Goal: Task Accomplishment & Management: Manage account settings

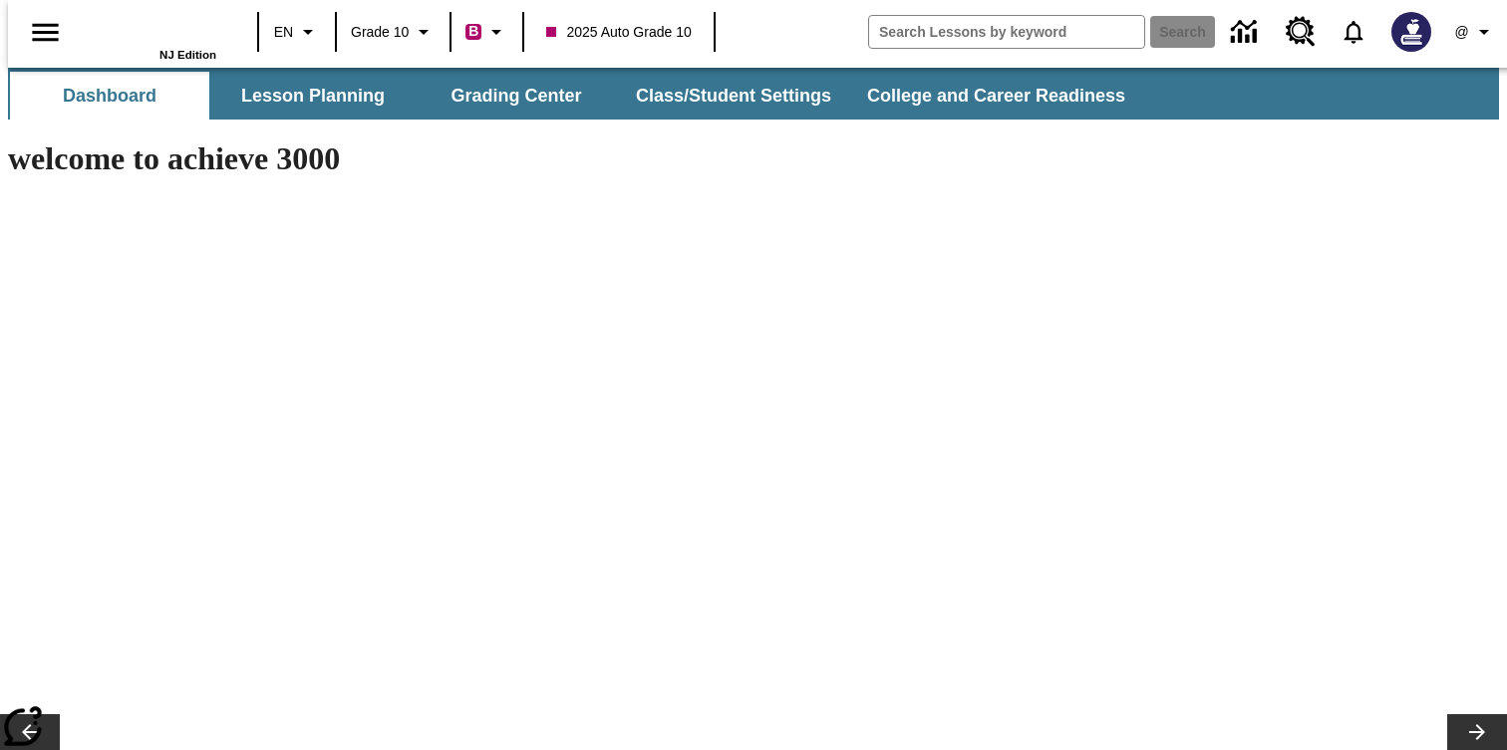
type input "-1"
click at [525, 106] on button "Grading Center" at bounding box center [516, 96] width 199 height 48
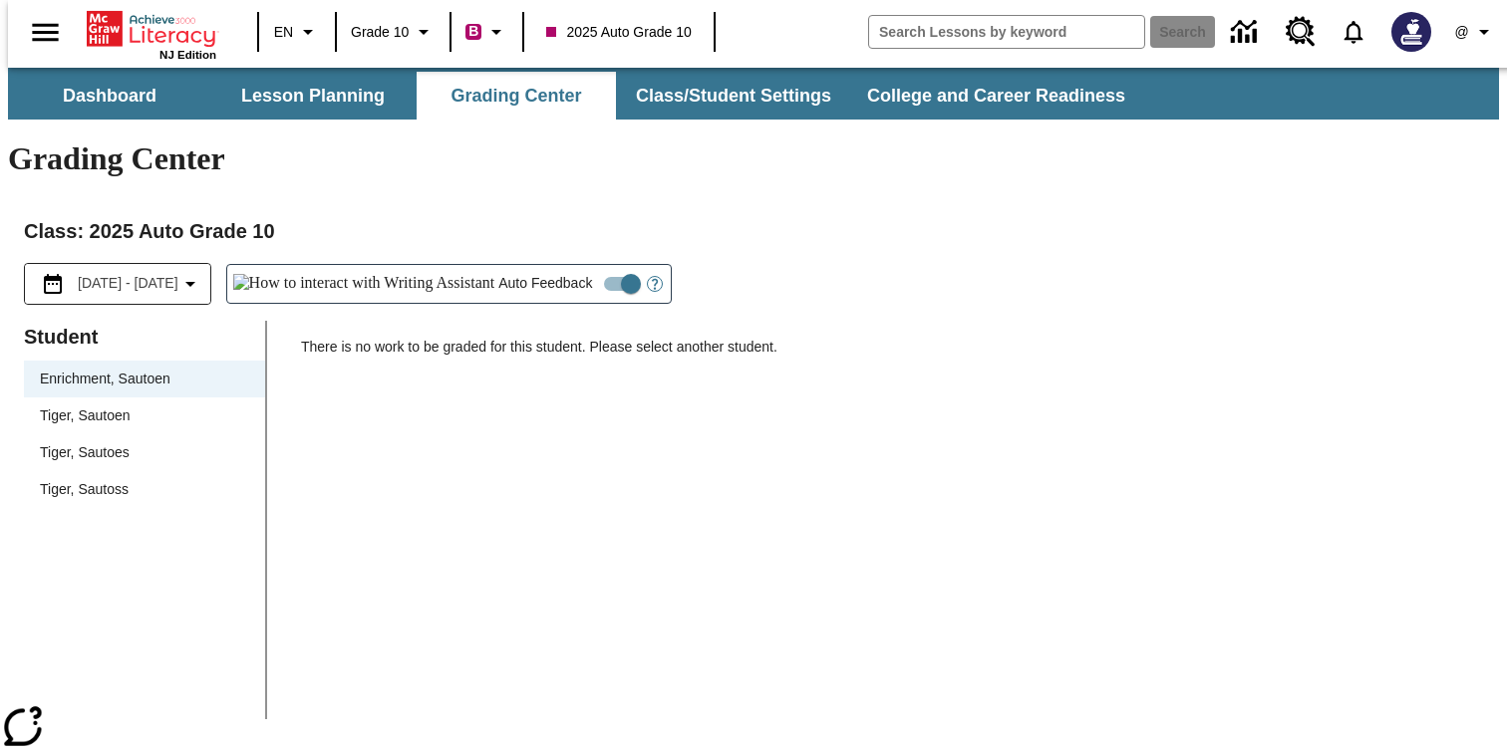
click at [147, 406] on span "Tiger, Sautoen" at bounding box center [144, 416] width 209 height 21
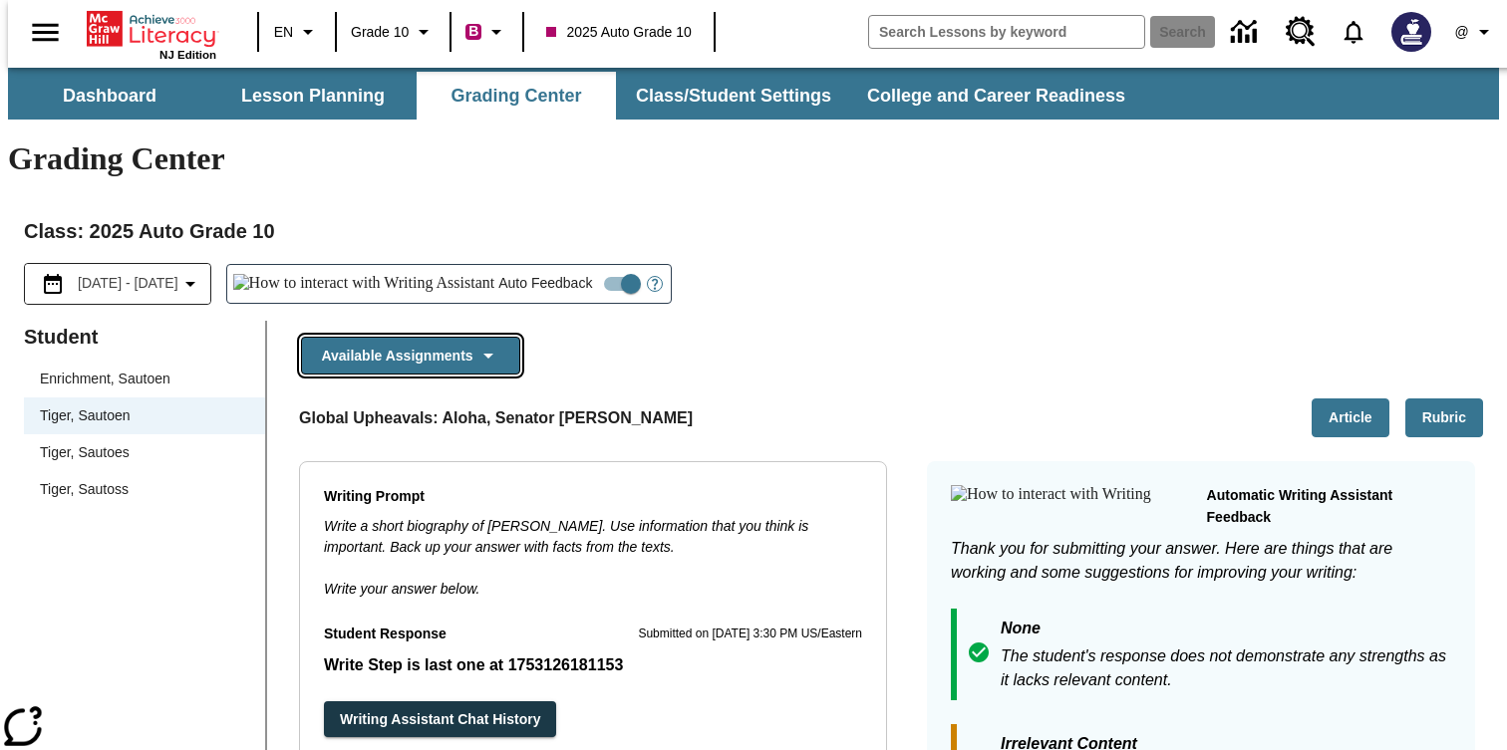
click at [437, 337] on button "Available Assignments" at bounding box center [410, 356] width 219 height 39
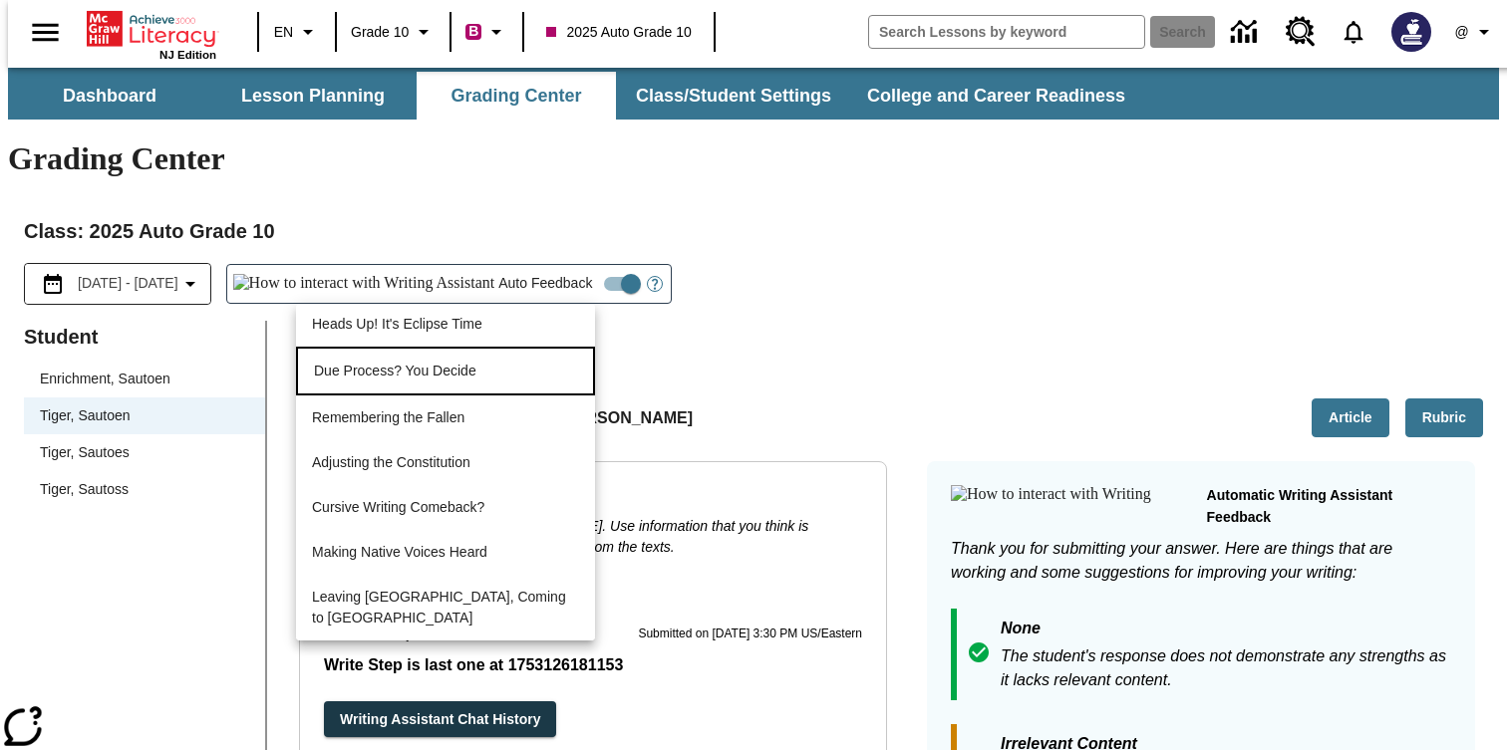
scroll to position [1528, 0]
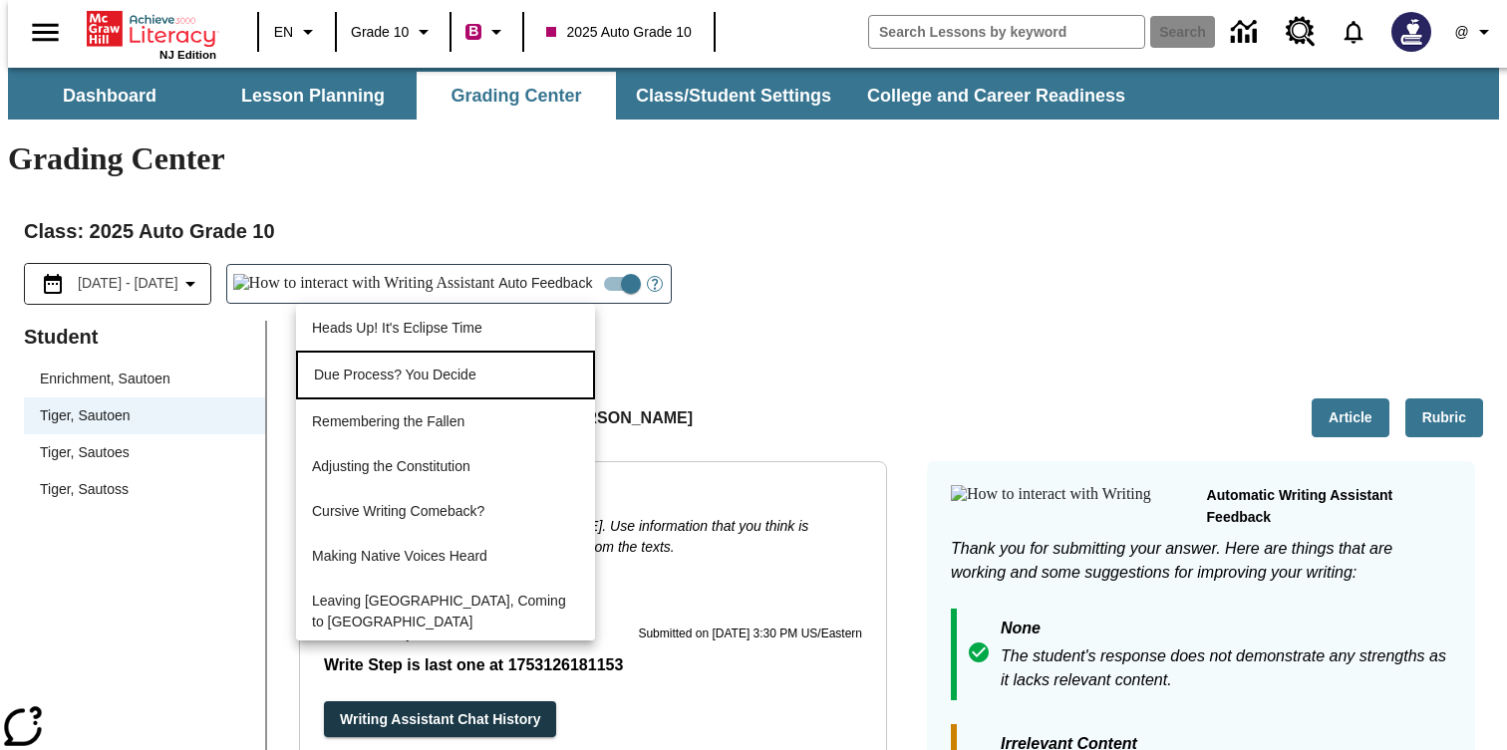
click at [458, 384] on li "Due Process? You Decide" at bounding box center [445, 375] width 299 height 49
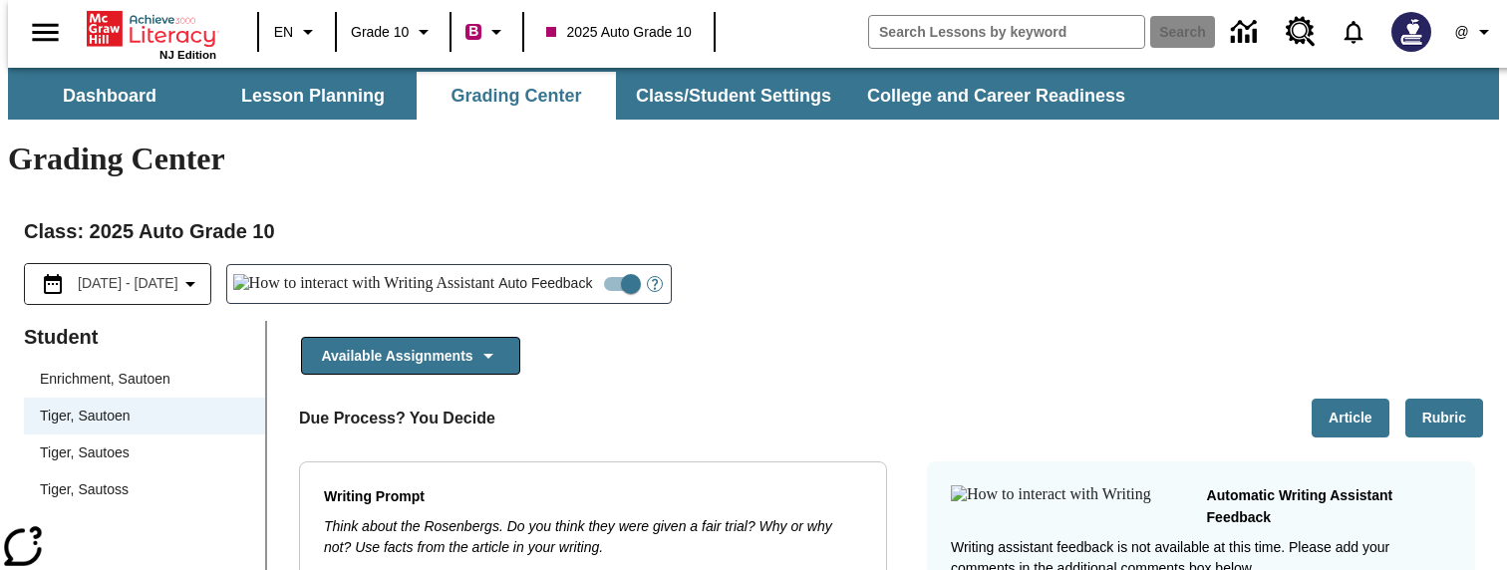
scroll to position [0, 0]
click at [462, 321] on p at bounding box center [892, 329] width 1182 height 16
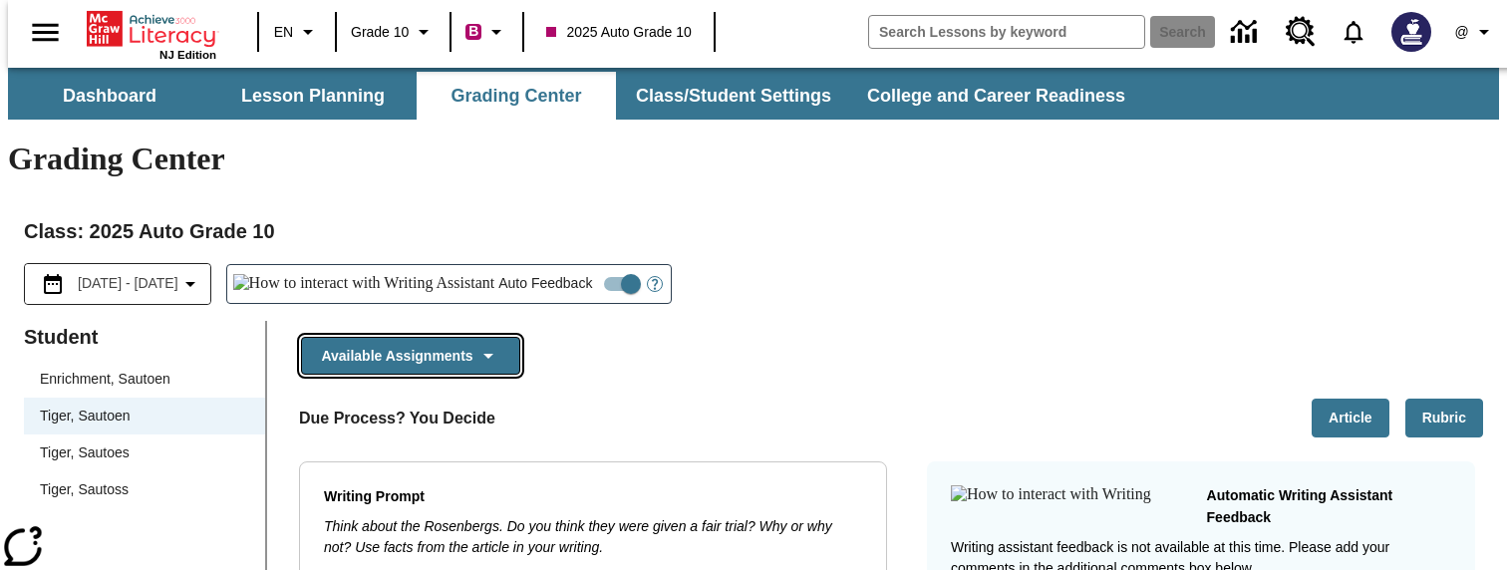
click at [435, 337] on button "Available Assignments" at bounding box center [410, 356] width 219 height 39
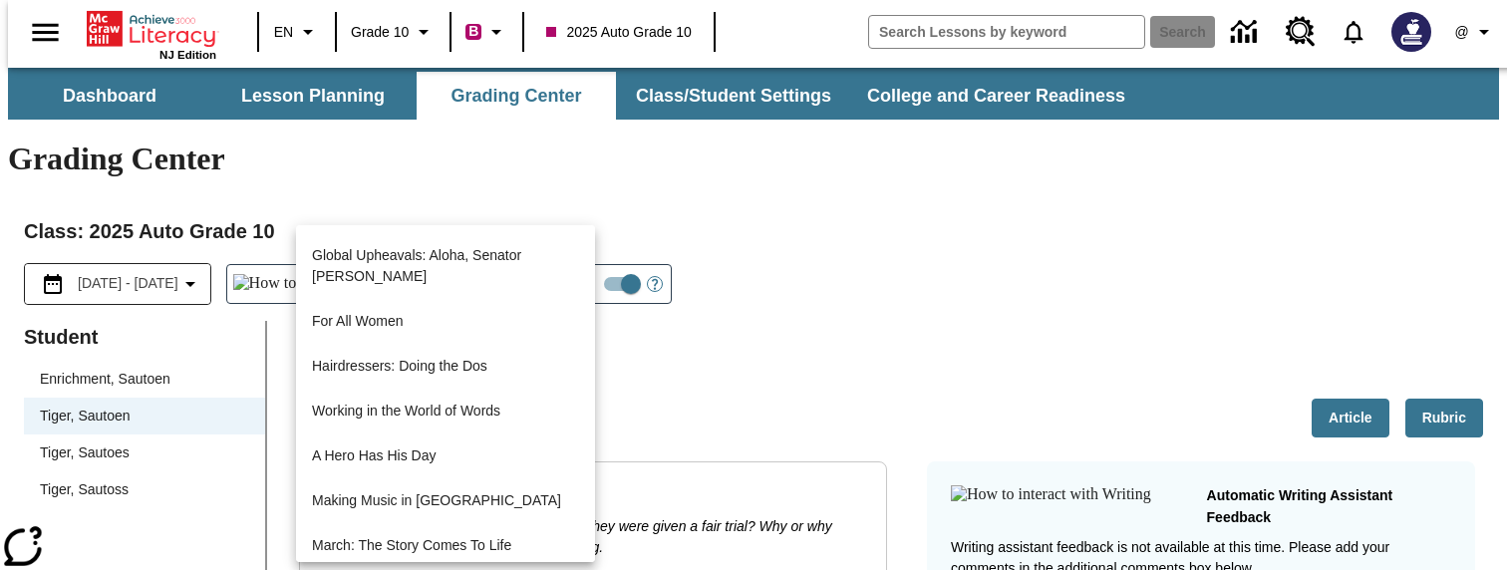
scroll to position [1430, 0]
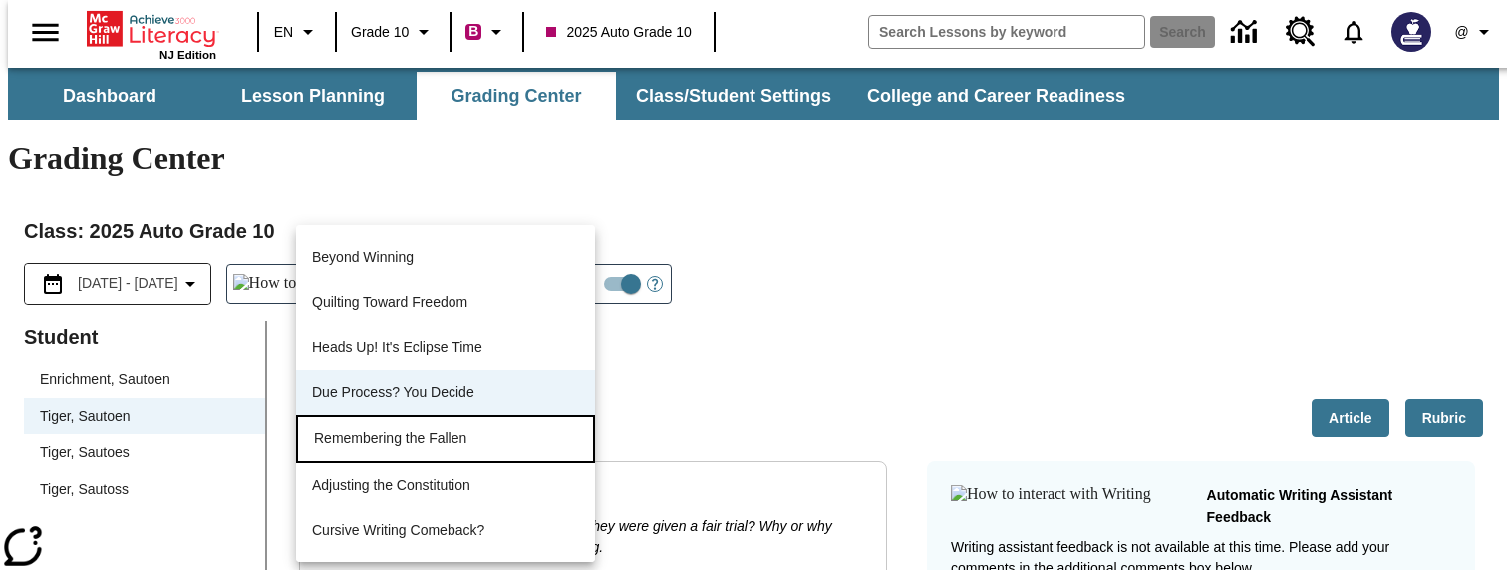
click at [408, 443] on p "Remembering the Fallen" at bounding box center [445, 438] width 263 height 21
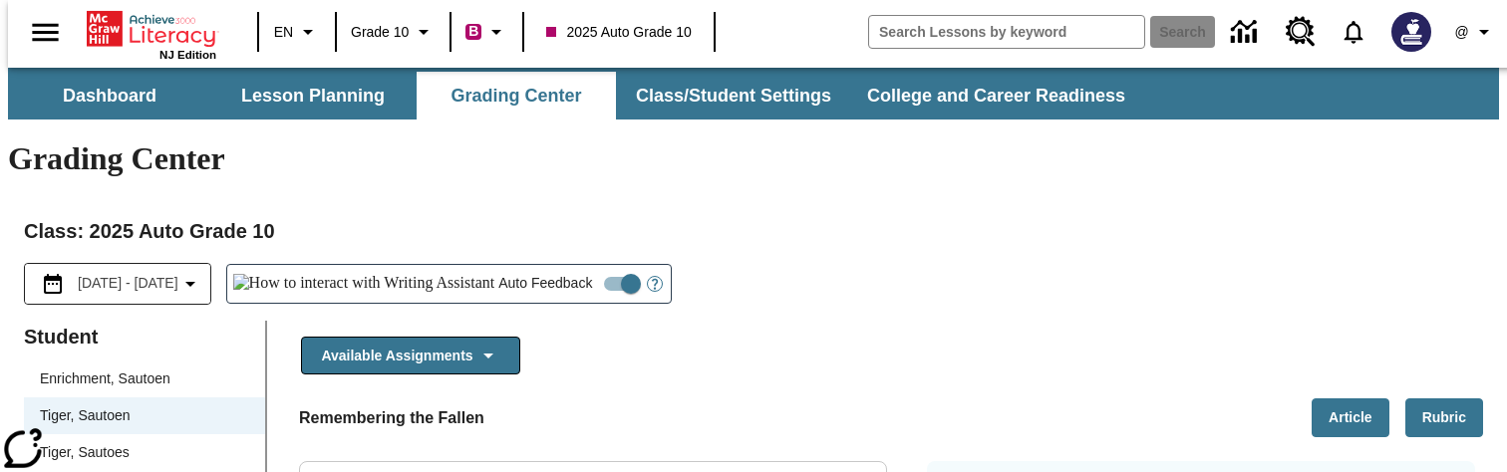
scroll to position [0, 0]
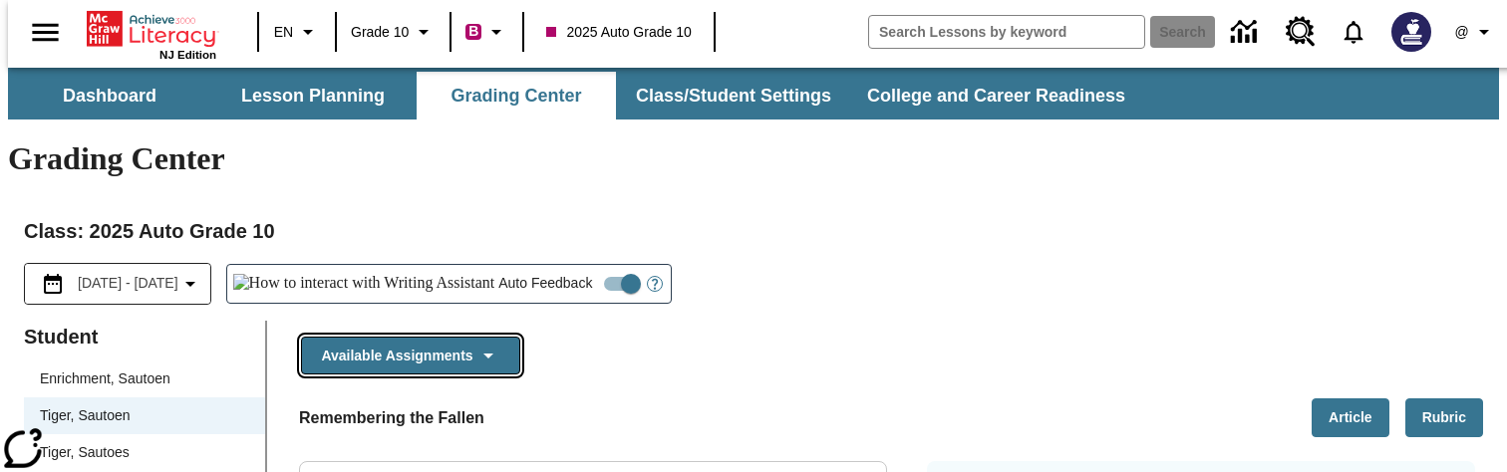
click at [417, 337] on button "Available Assignments" at bounding box center [410, 356] width 219 height 39
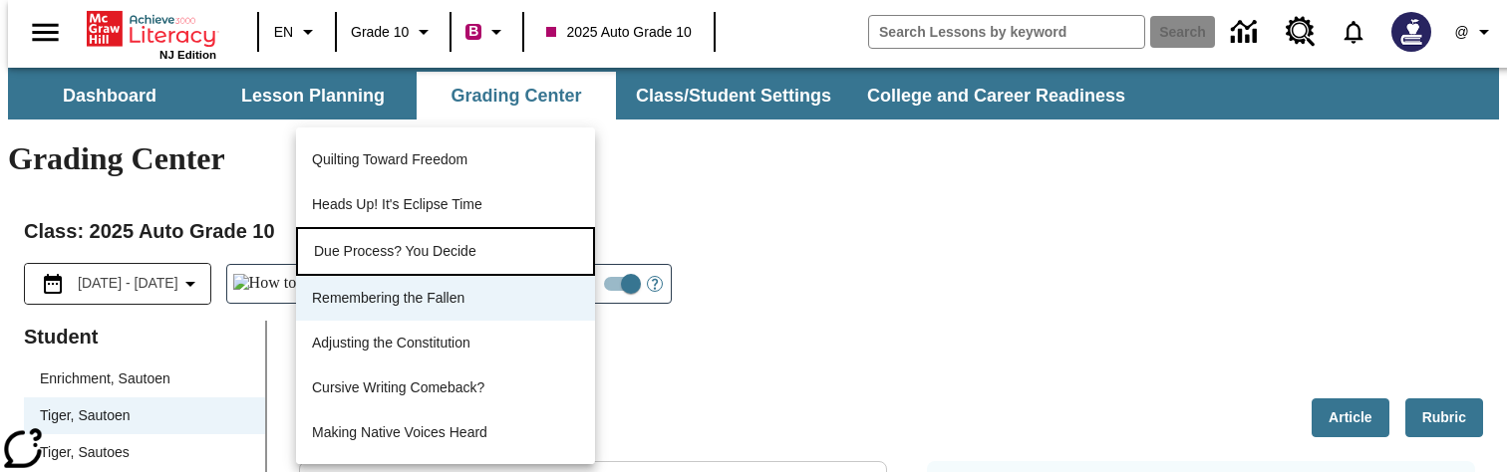
click at [436, 255] on p "Due Process? You Decide" at bounding box center [445, 251] width 263 height 21
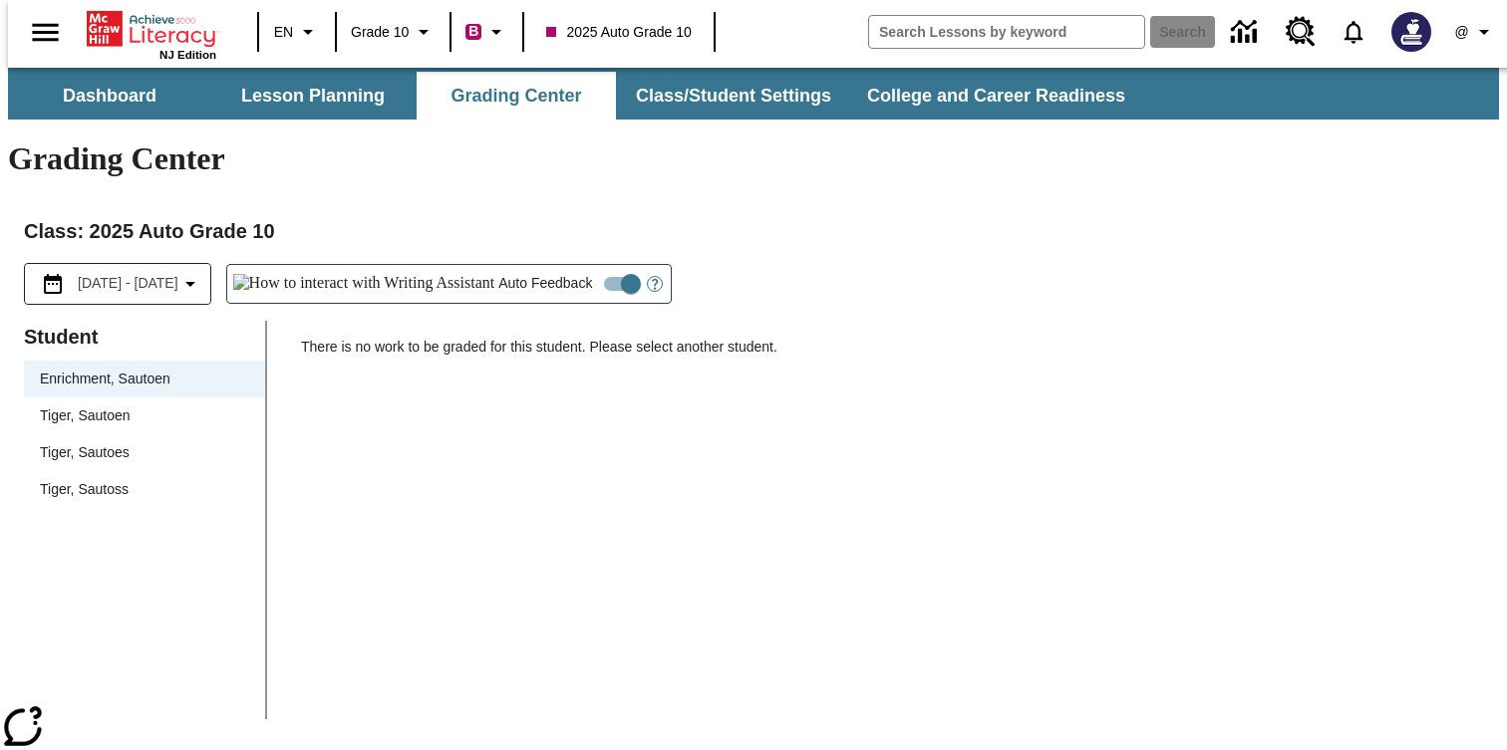
click at [124, 406] on span "Tiger, Sautoen" at bounding box center [144, 416] width 209 height 21
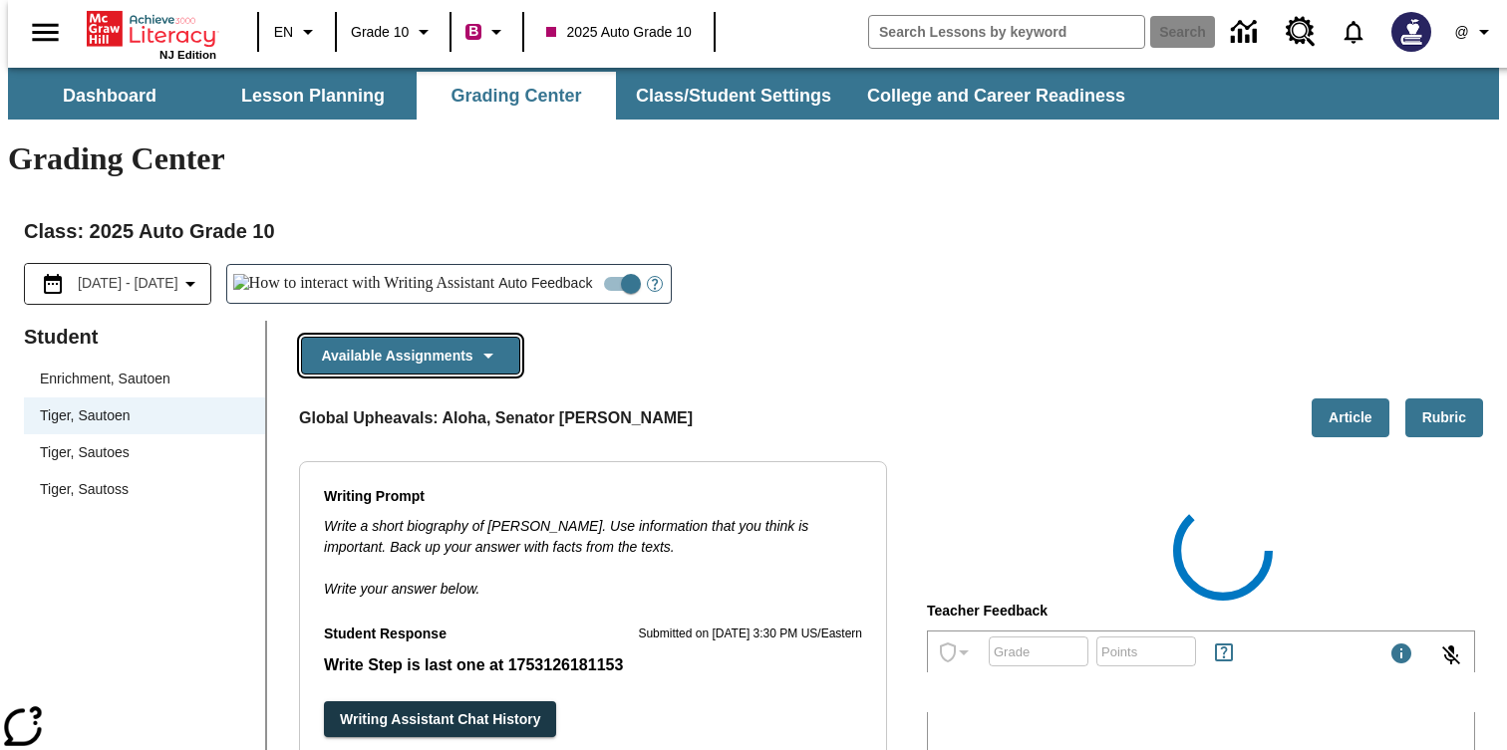
click at [468, 337] on button "Available Assignments" at bounding box center [410, 356] width 219 height 39
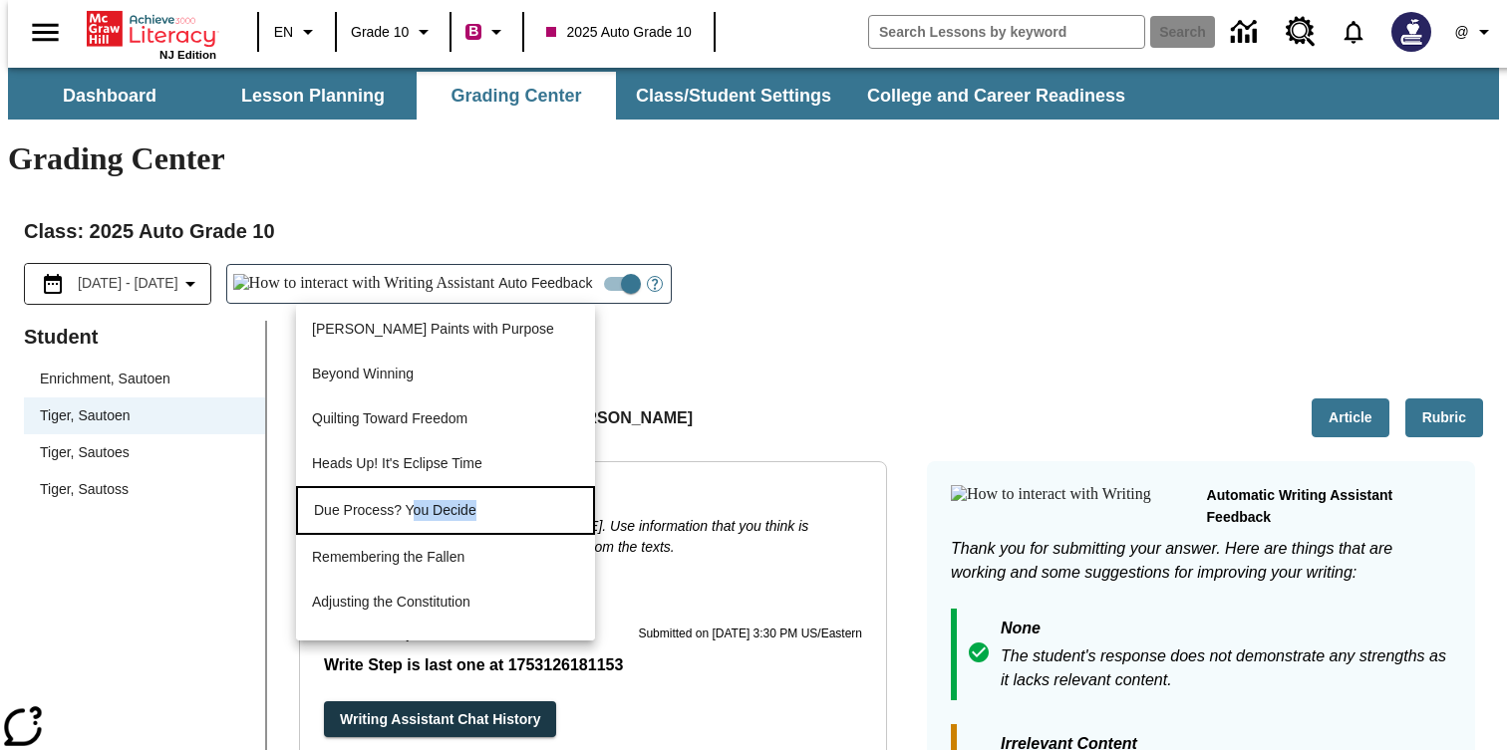
scroll to position [1388, 0]
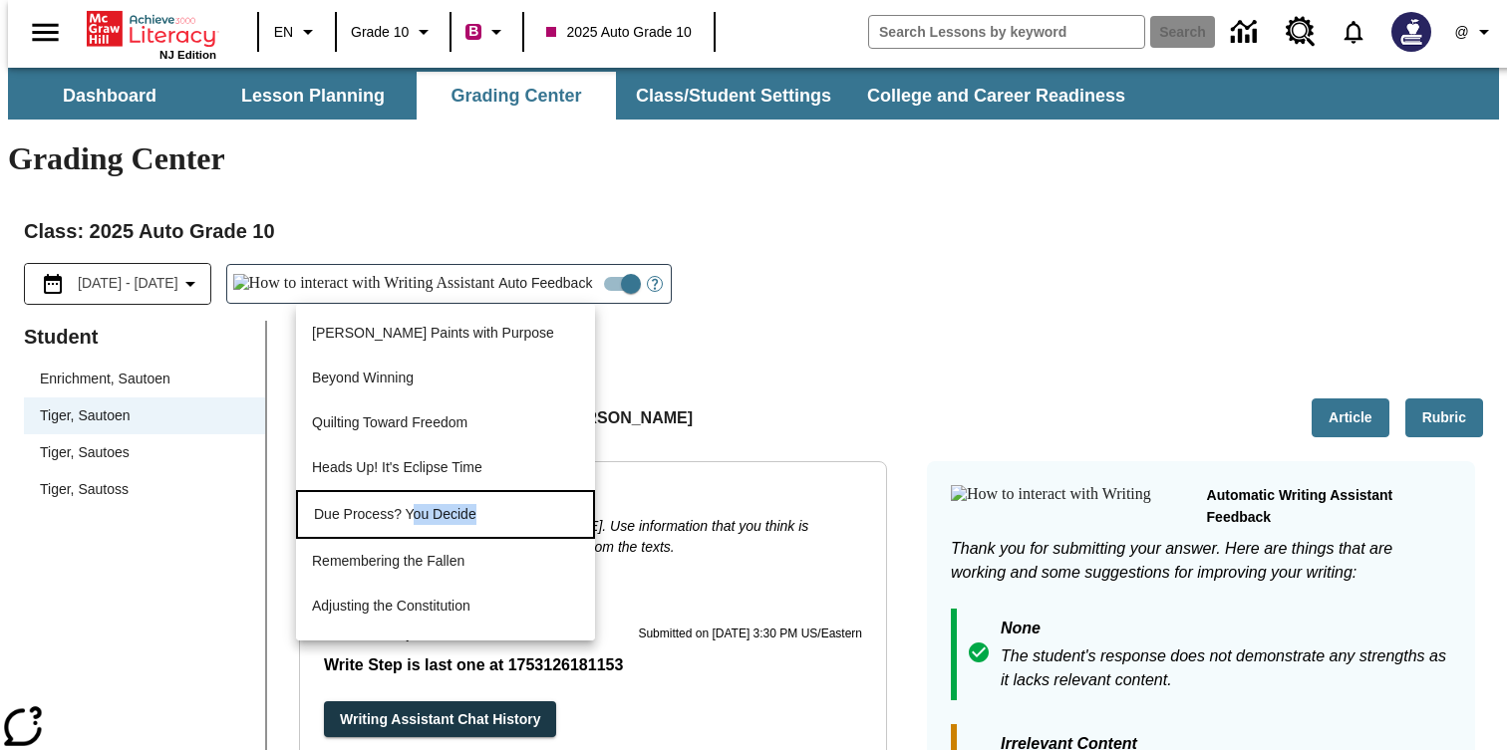
click at [409, 525] on li "Due Process? You Decide" at bounding box center [445, 514] width 299 height 49
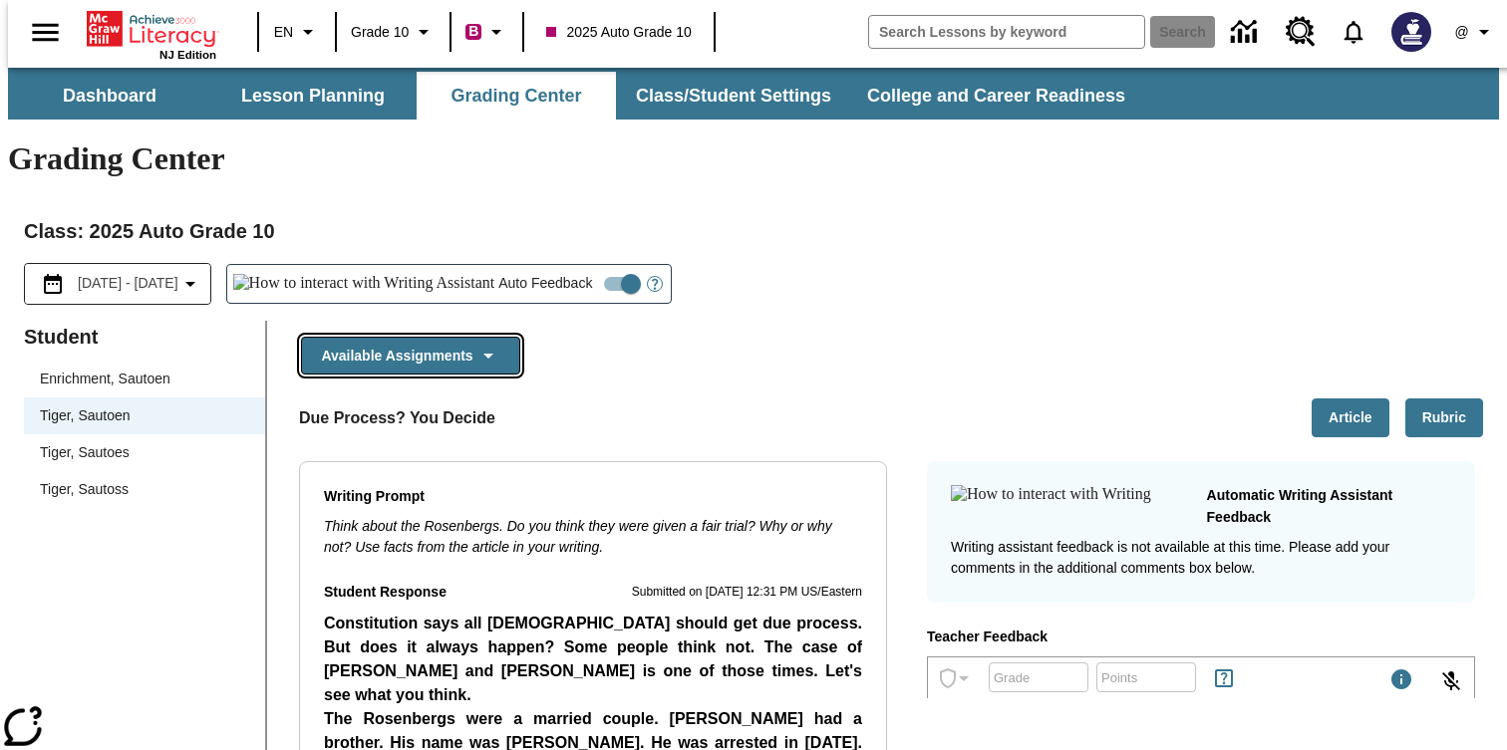
scroll to position [44, 0]
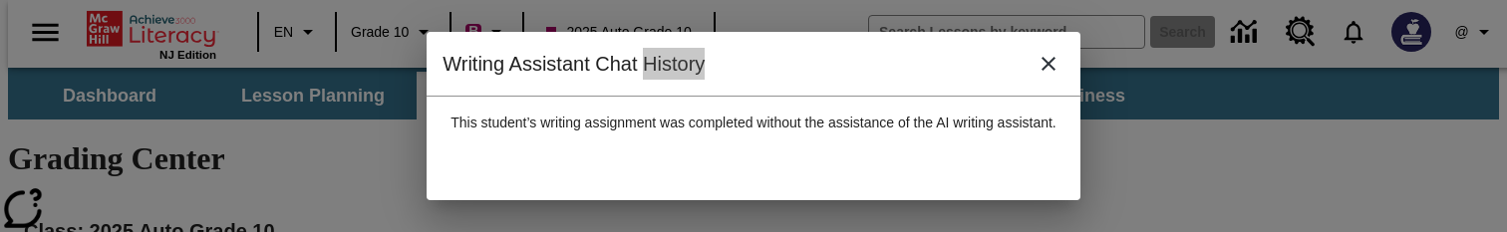
scroll to position [0, 0]
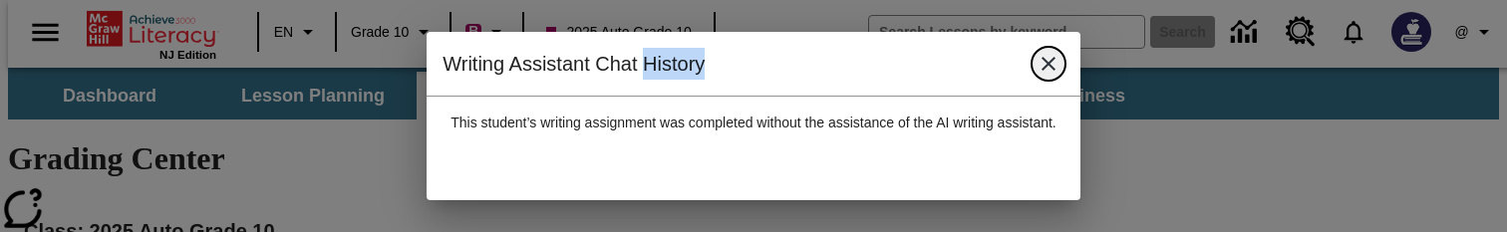
click at [1058, 66] on icon "close" at bounding box center [1048, 64] width 24 height 24
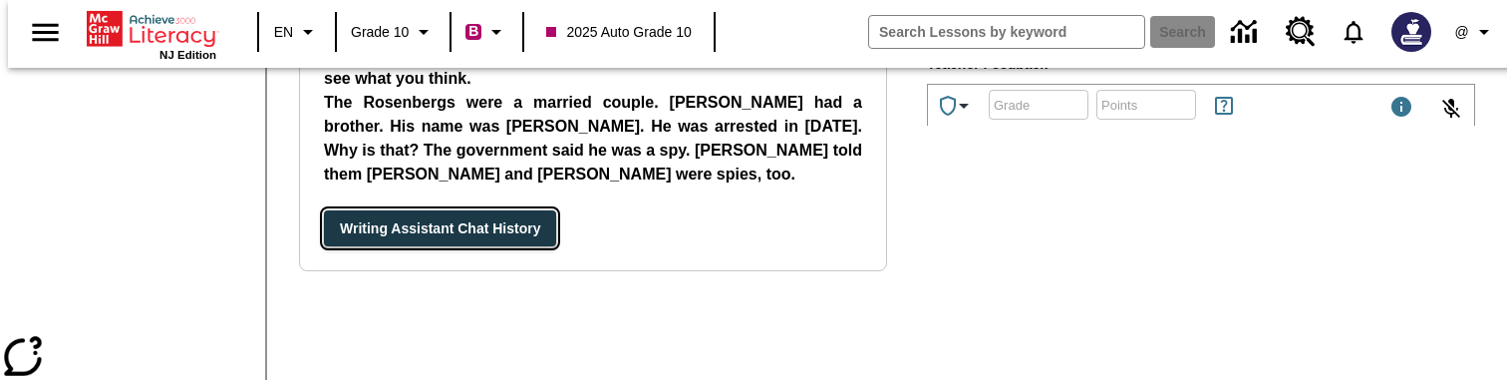
click at [486, 210] on button "Writing Assistant Chat History" at bounding box center [440, 228] width 232 height 37
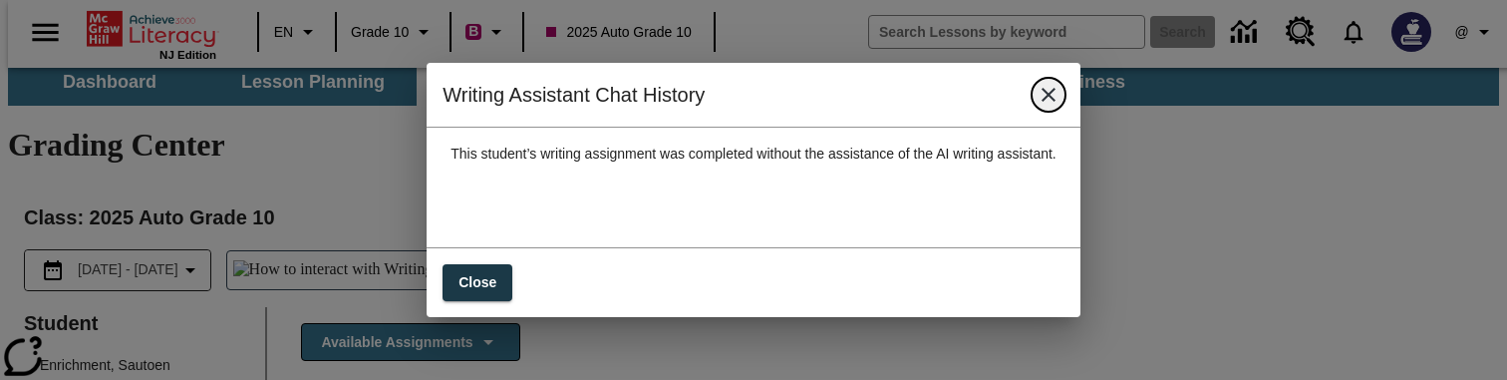
click at [1053, 106] on icon "close" at bounding box center [1048, 95] width 24 height 24
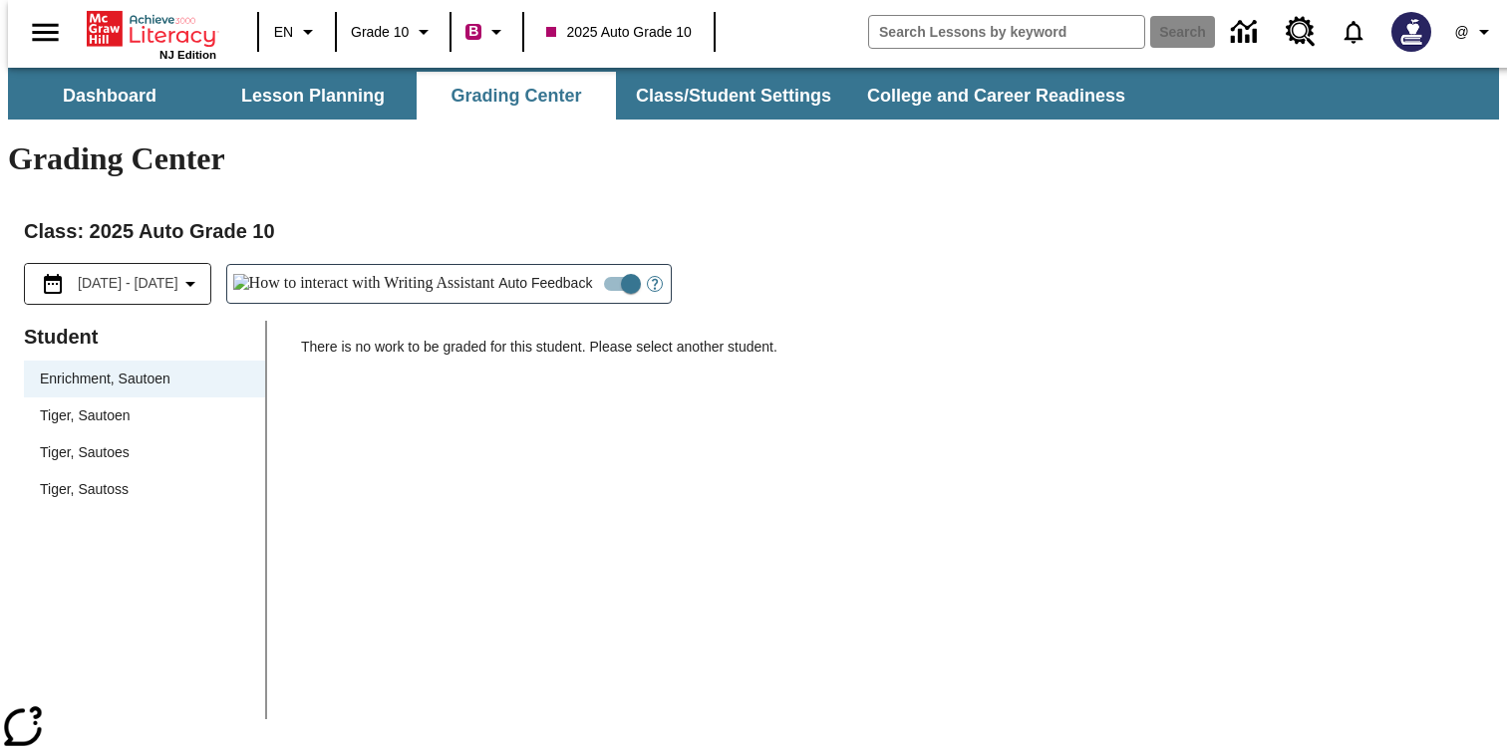
click at [86, 406] on span "Tiger, Sautoen" at bounding box center [144, 416] width 209 height 21
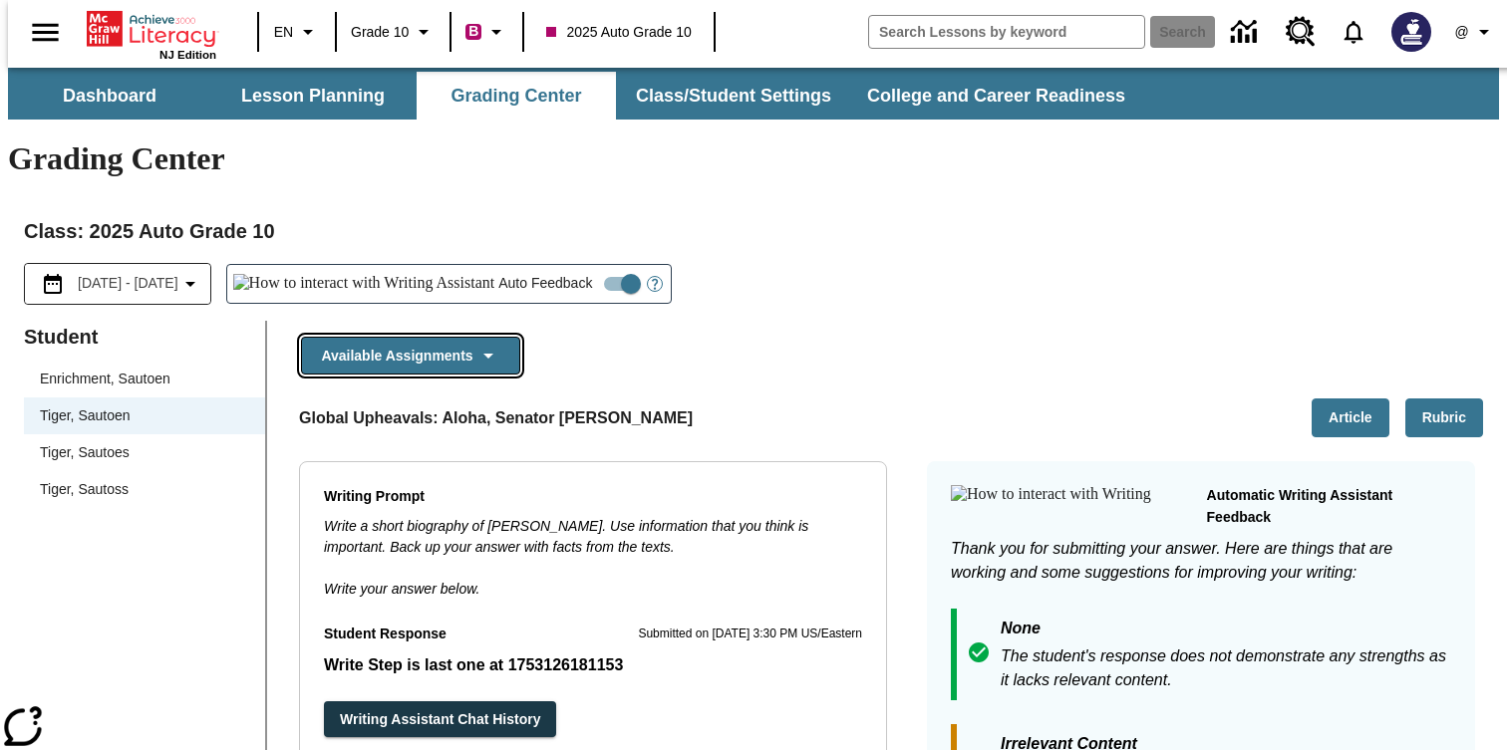
click at [468, 337] on button "Available Assignments" at bounding box center [410, 356] width 219 height 39
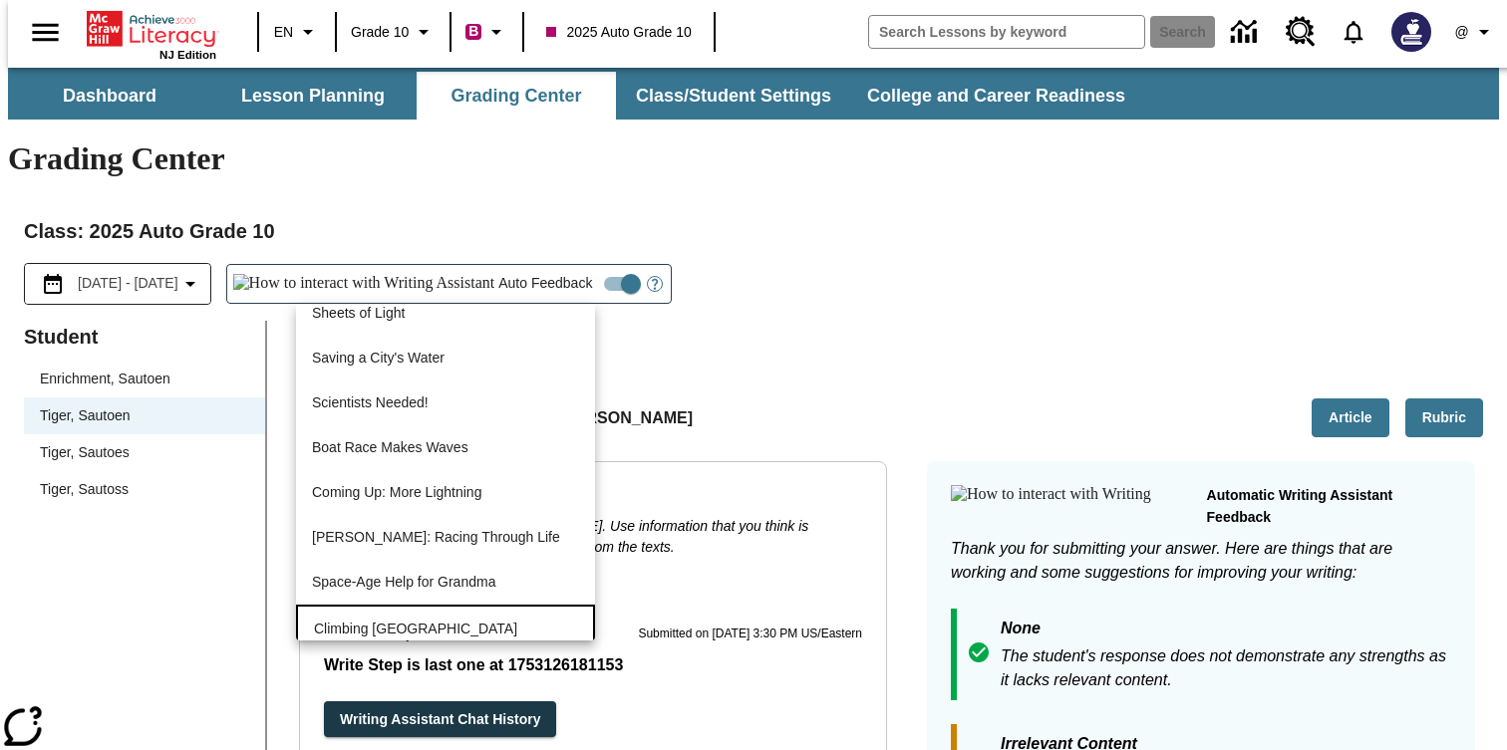
scroll to position [3012, 0]
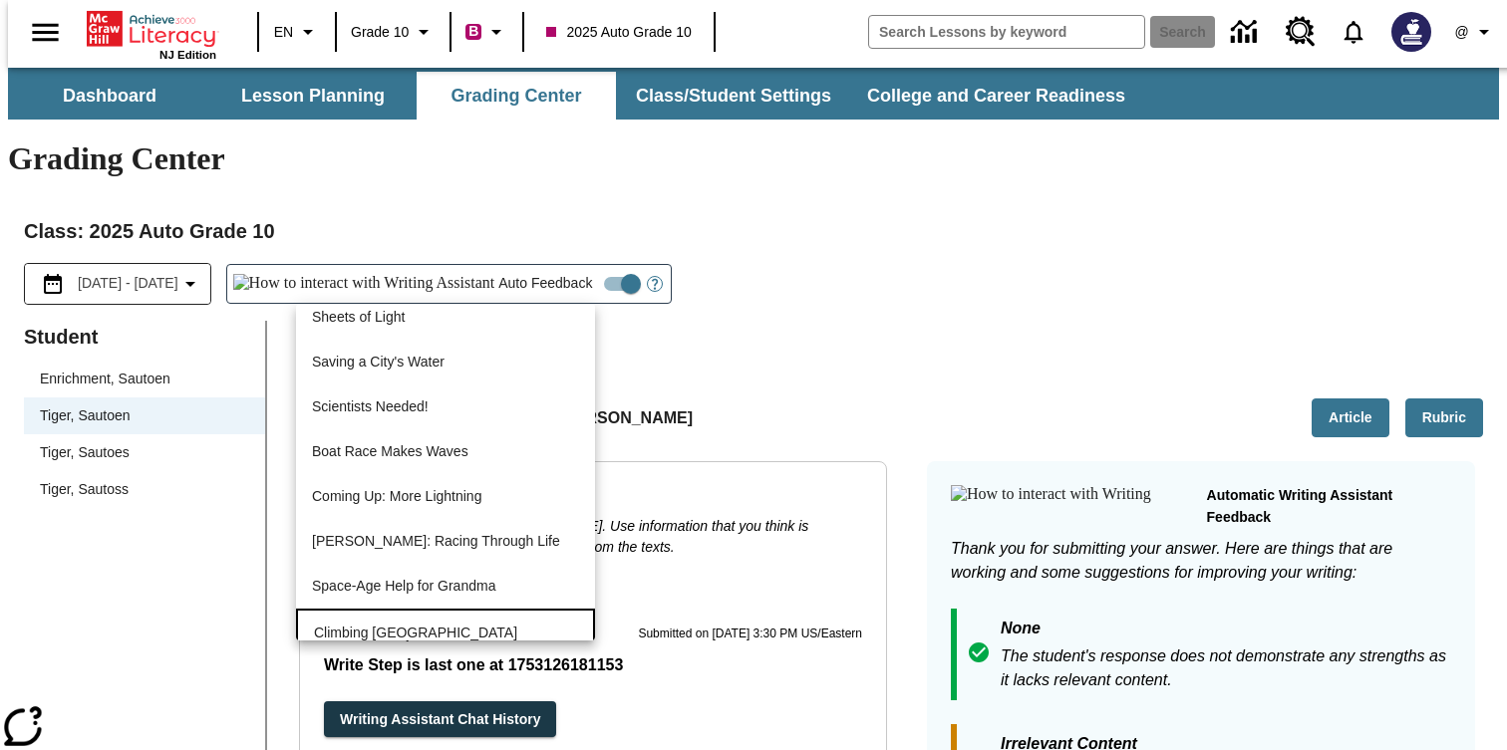
click at [449, 623] on p "Climbing Mount Tai" at bounding box center [445, 633] width 263 height 21
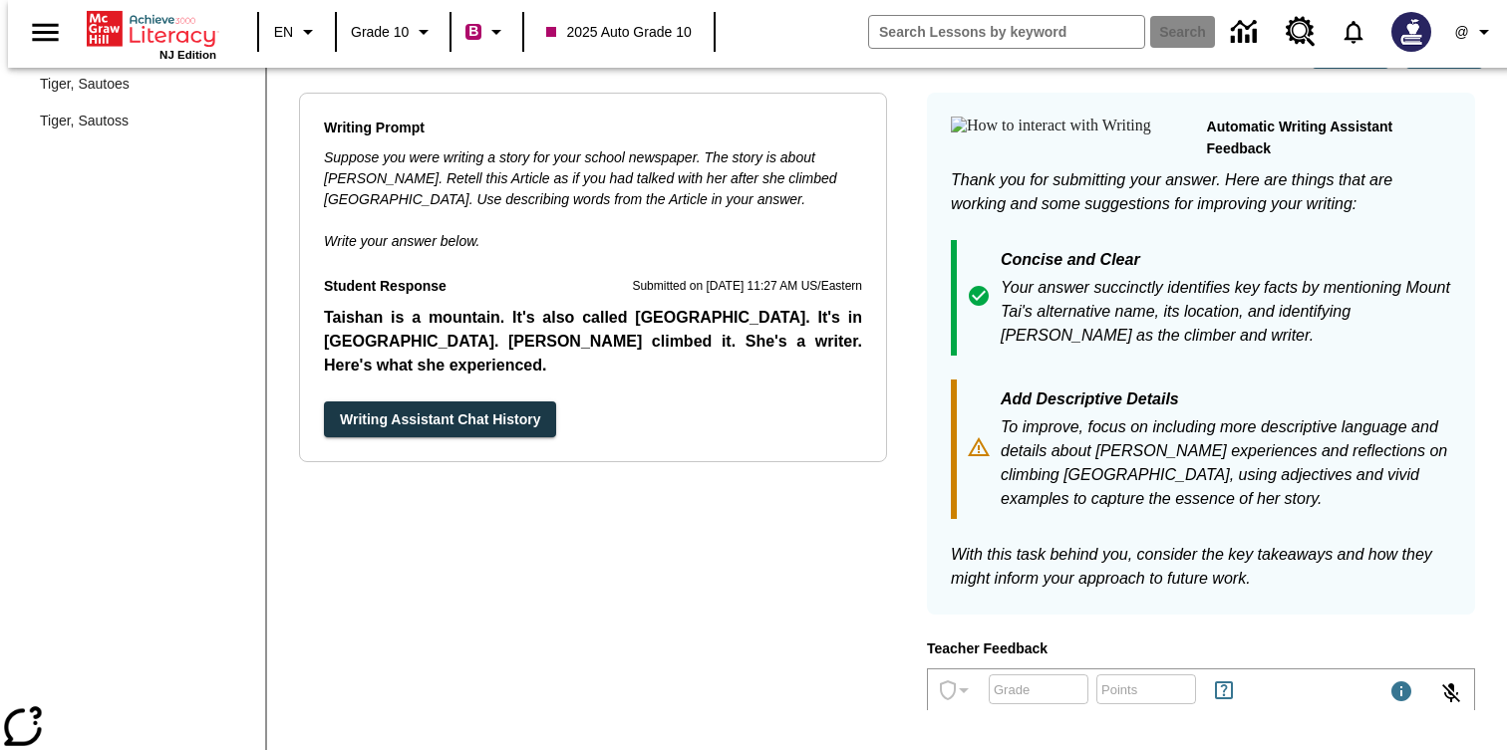
scroll to position [349, 0]
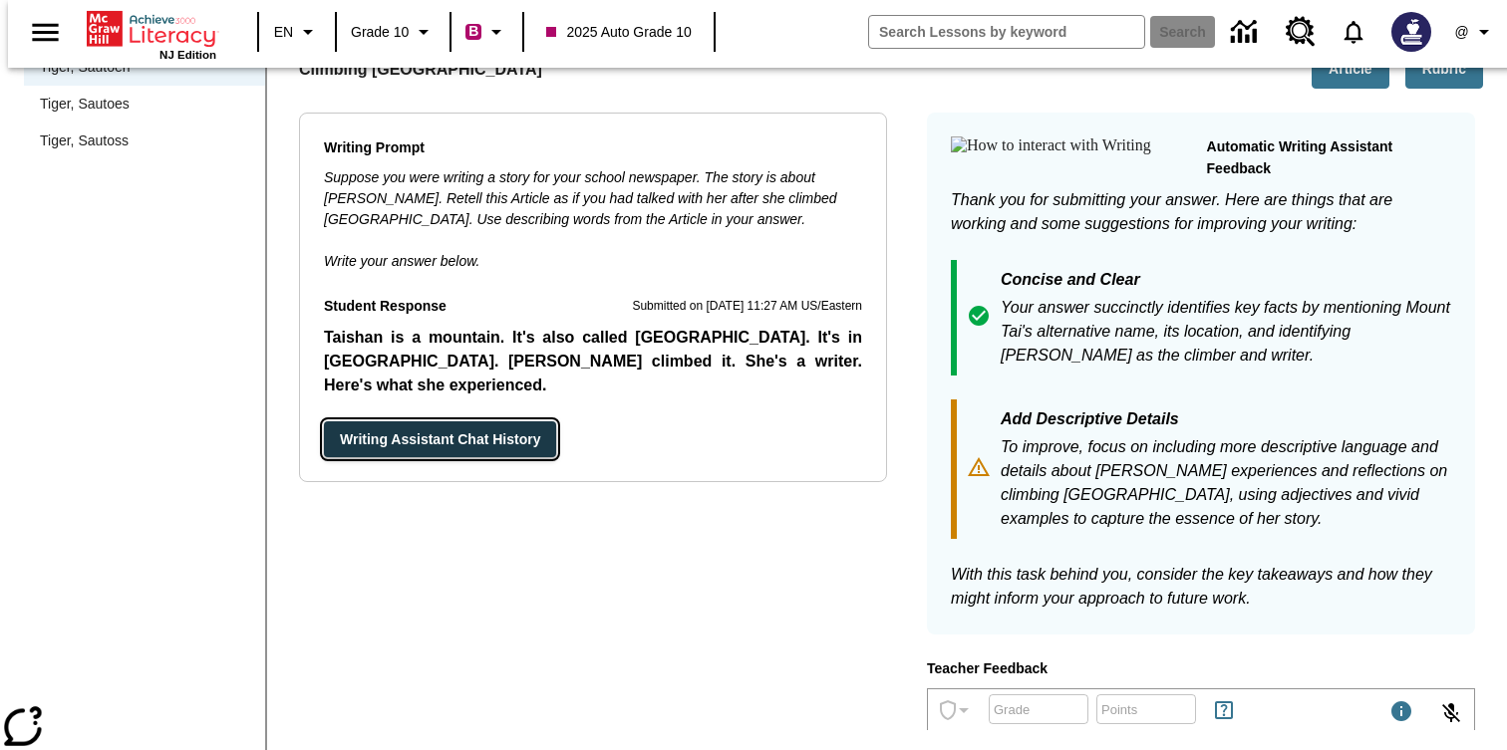
click at [481, 421] on button "Writing Assistant Chat History" at bounding box center [440, 439] width 232 height 37
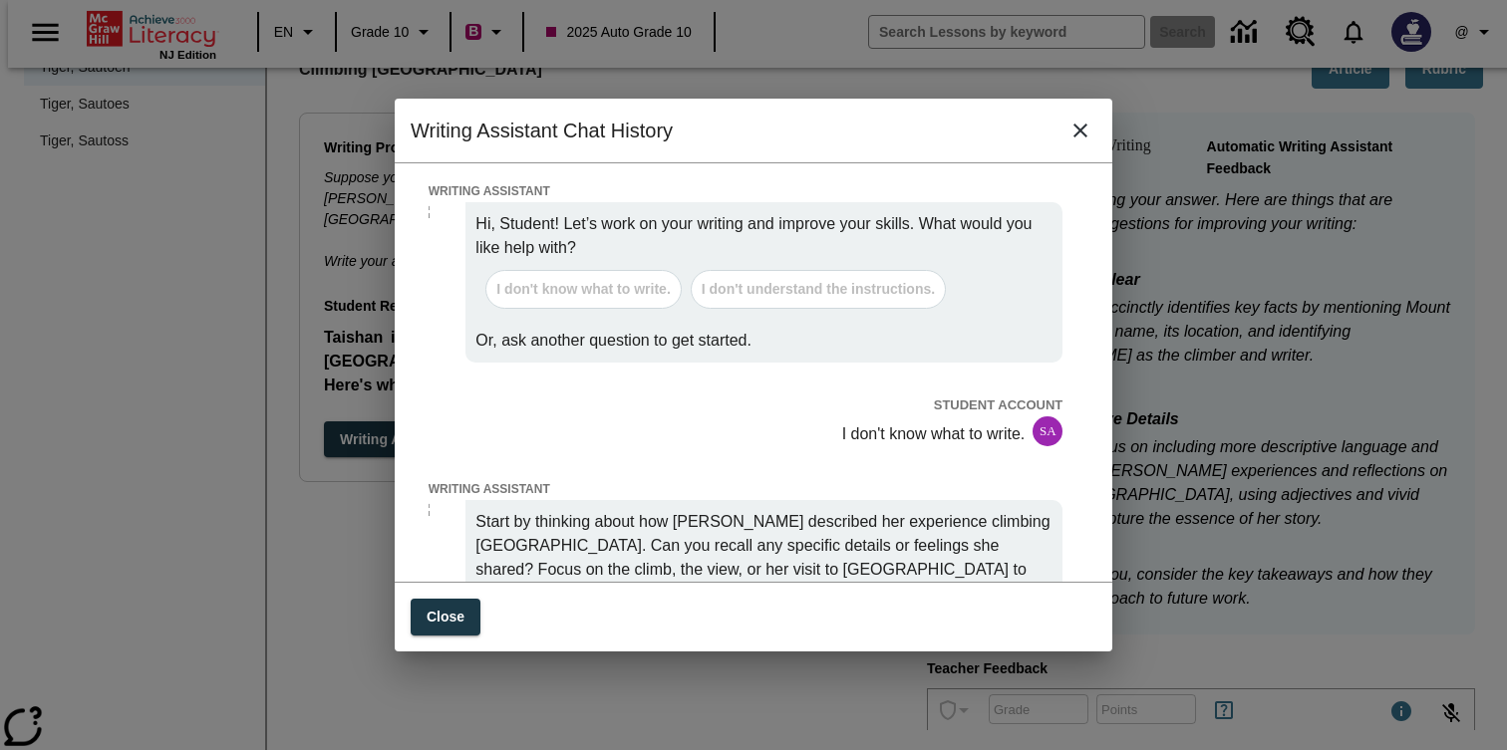
scroll to position [0, 0]
click at [1075, 140] on icon "close" at bounding box center [1080, 131] width 24 height 24
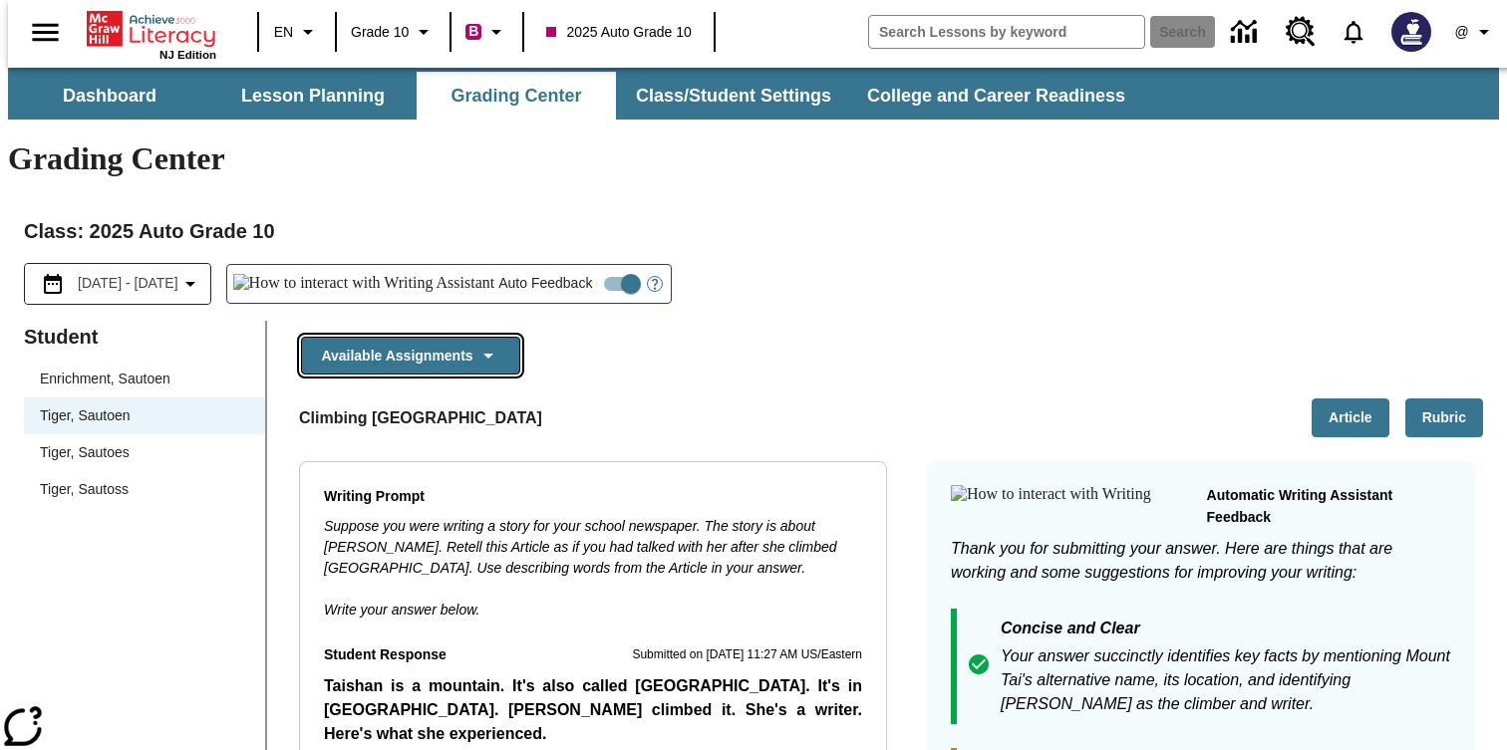
click at [433, 337] on button "Available Assignments" at bounding box center [410, 356] width 219 height 39
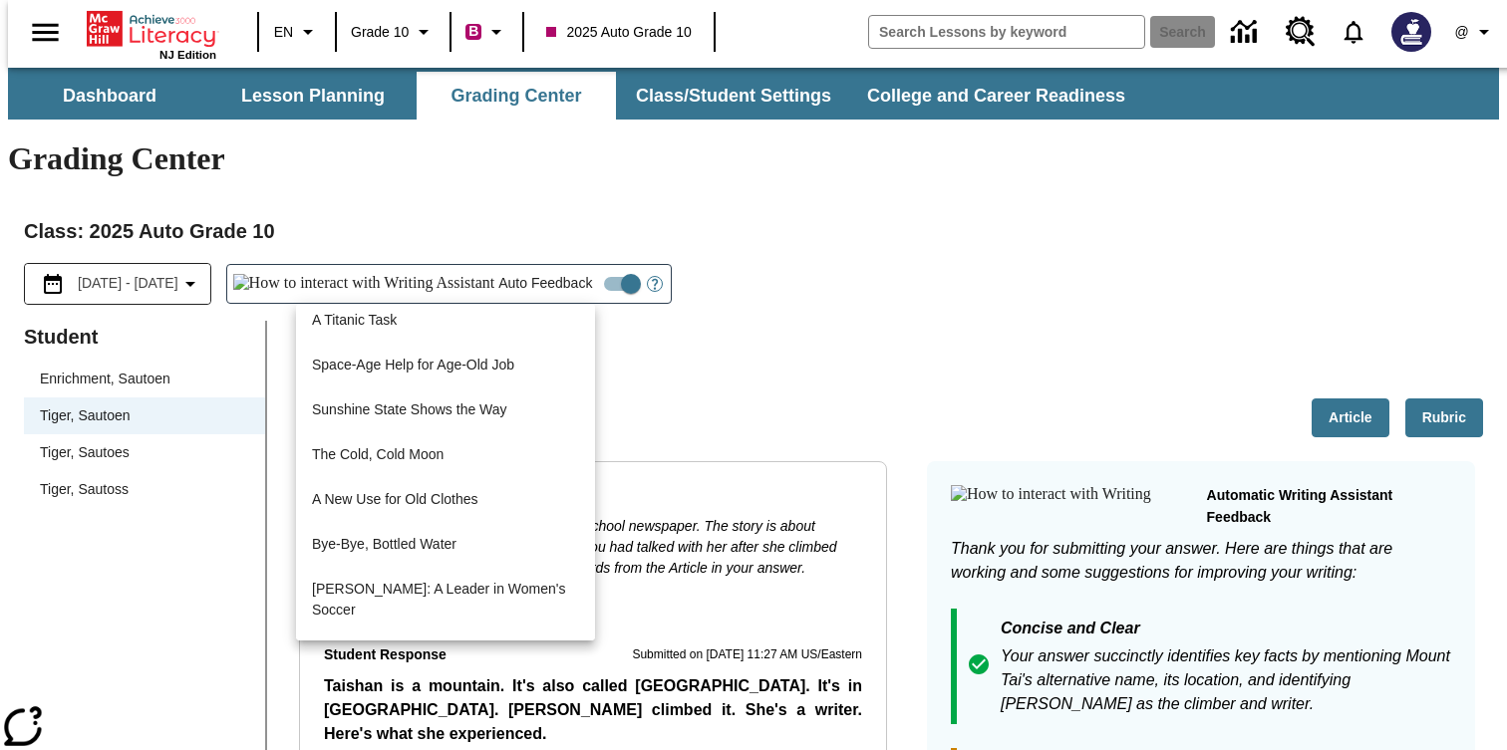
click at [799, 303] on div at bounding box center [753, 375] width 1507 height 750
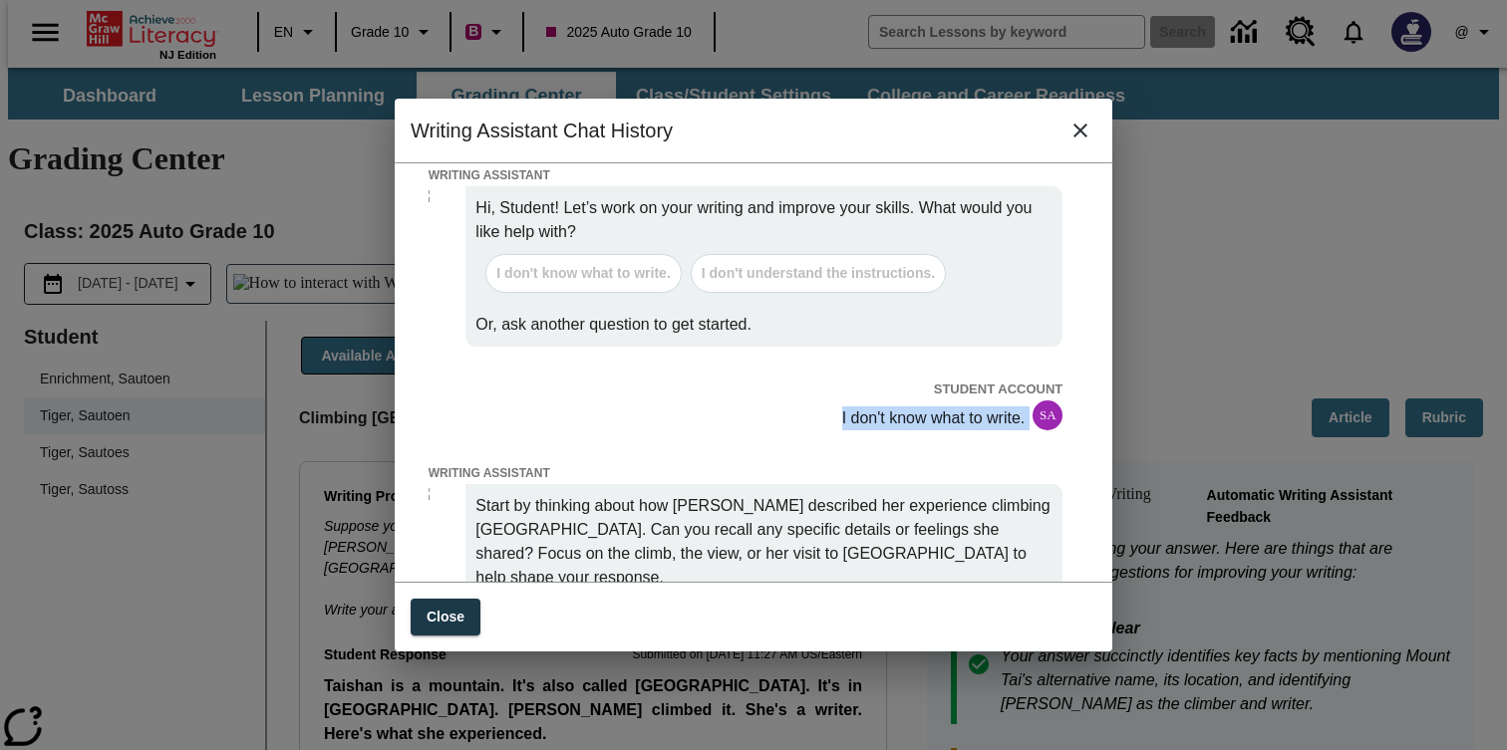
drag, startPoint x: 816, startPoint y: 429, endPoint x: 1021, endPoint y: 429, distance: 205.3
click at [1021, 429] on div "I don't know what to write. SA" at bounding box center [745, 416] width 635 height 30
copy p "I don't know what to write."
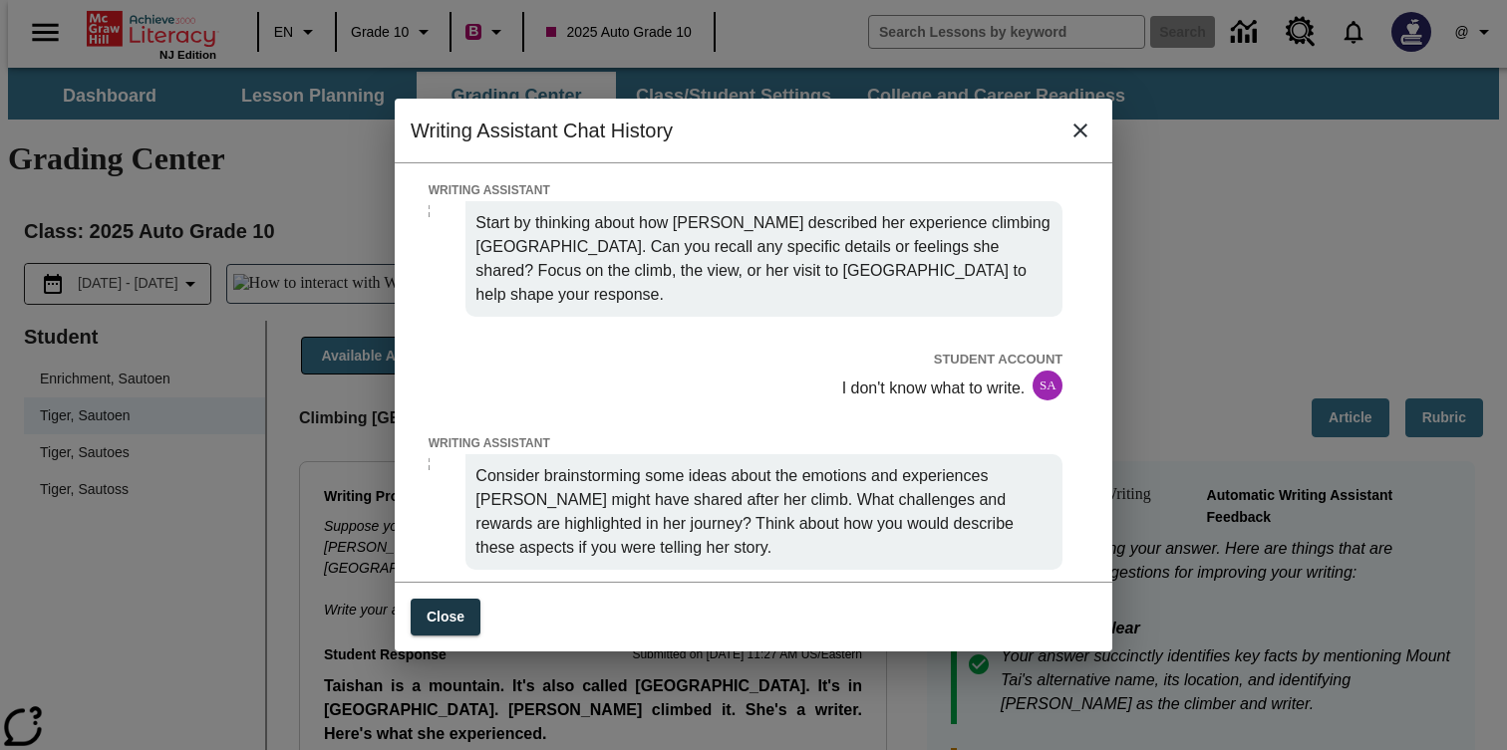
scroll to position [311, 0]
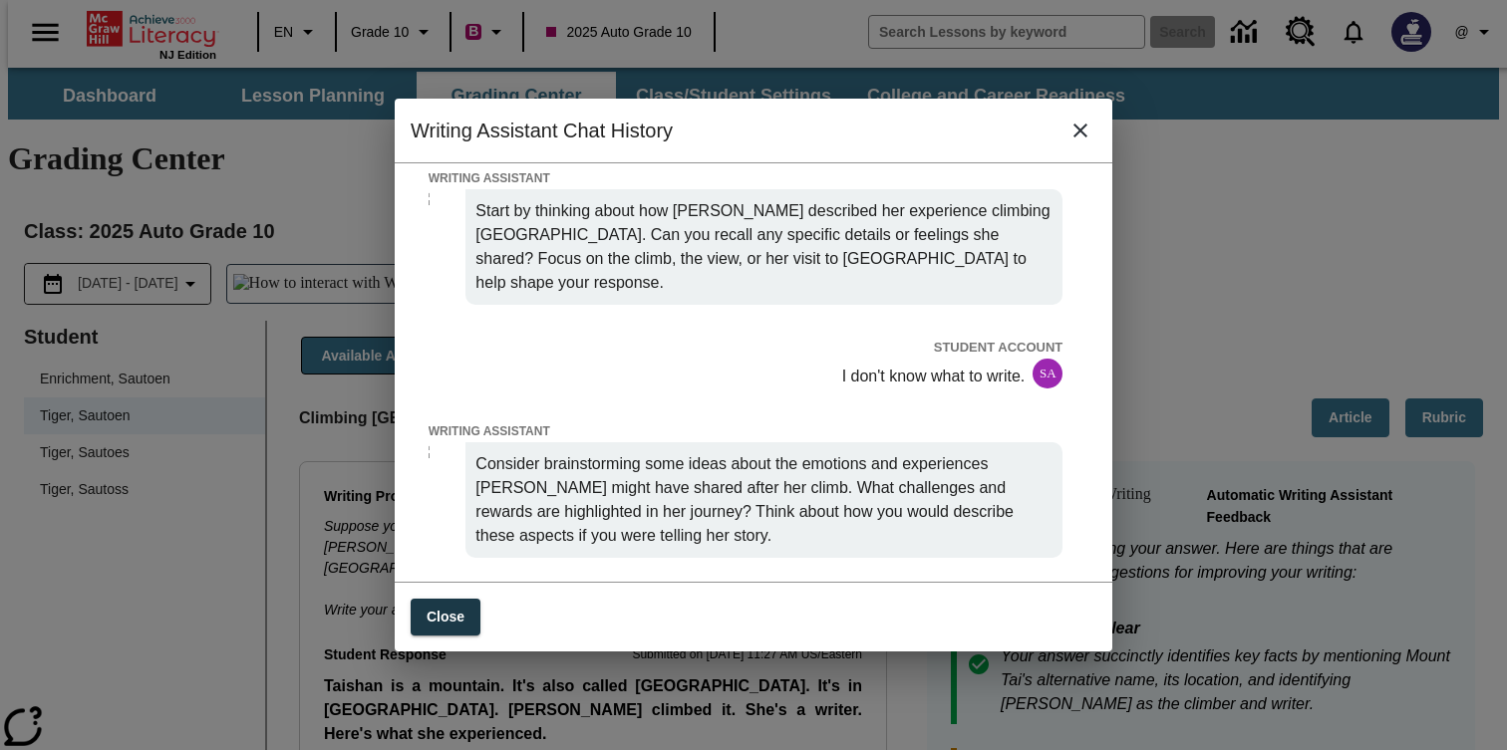
click at [478, 216] on div "Start by thinking about how Louise Watt described her experience climbing Mount…" at bounding box center [763, 247] width 597 height 116
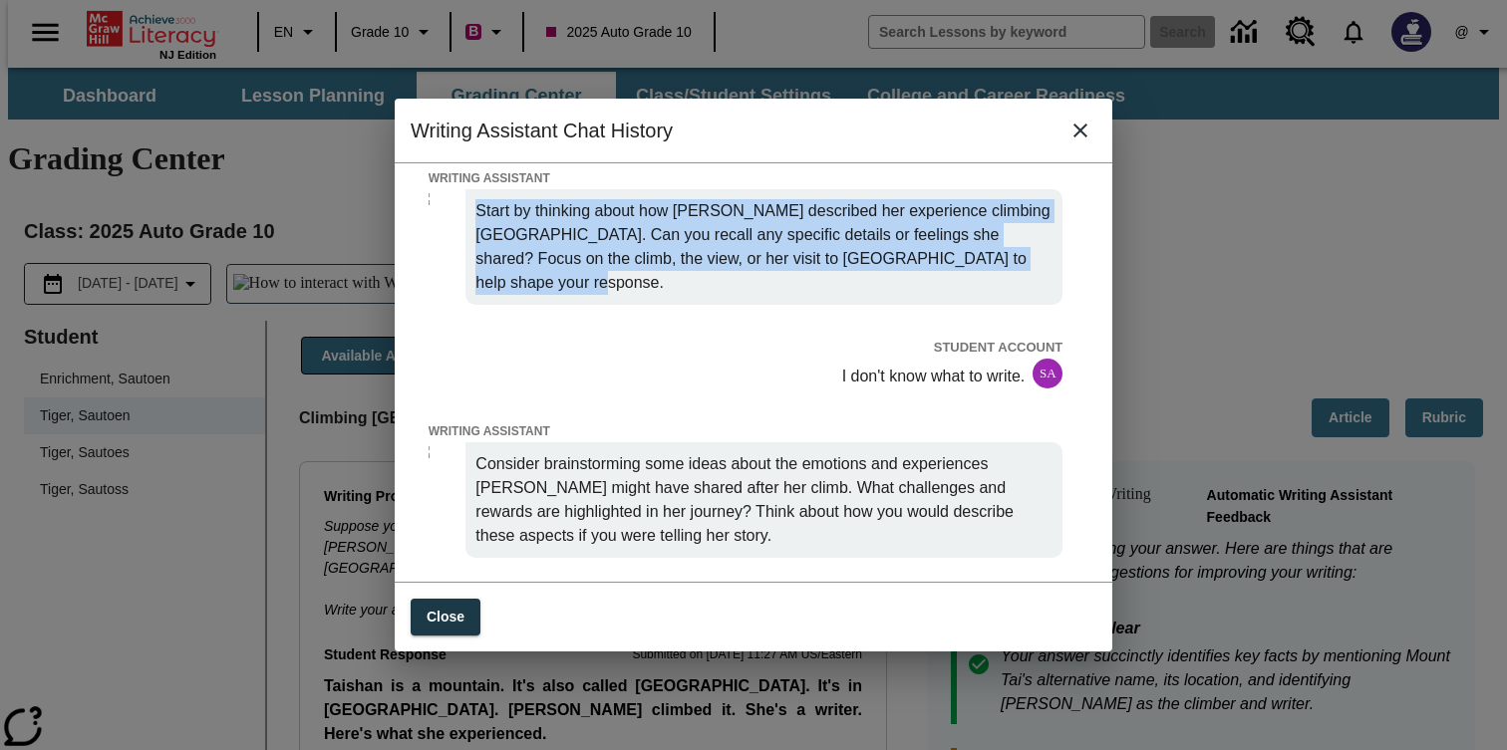
copy p "Start by thinking about how Louise Watt described her experience climbing Mount…"
drag, startPoint x: 483, startPoint y: 219, endPoint x: 600, endPoint y: 296, distance: 139.6
click at [600, 295] on p "Start by thinking about how Louise Watt described her experience climbing Mount…" at bounding box center [763, 247] width 577 height 96
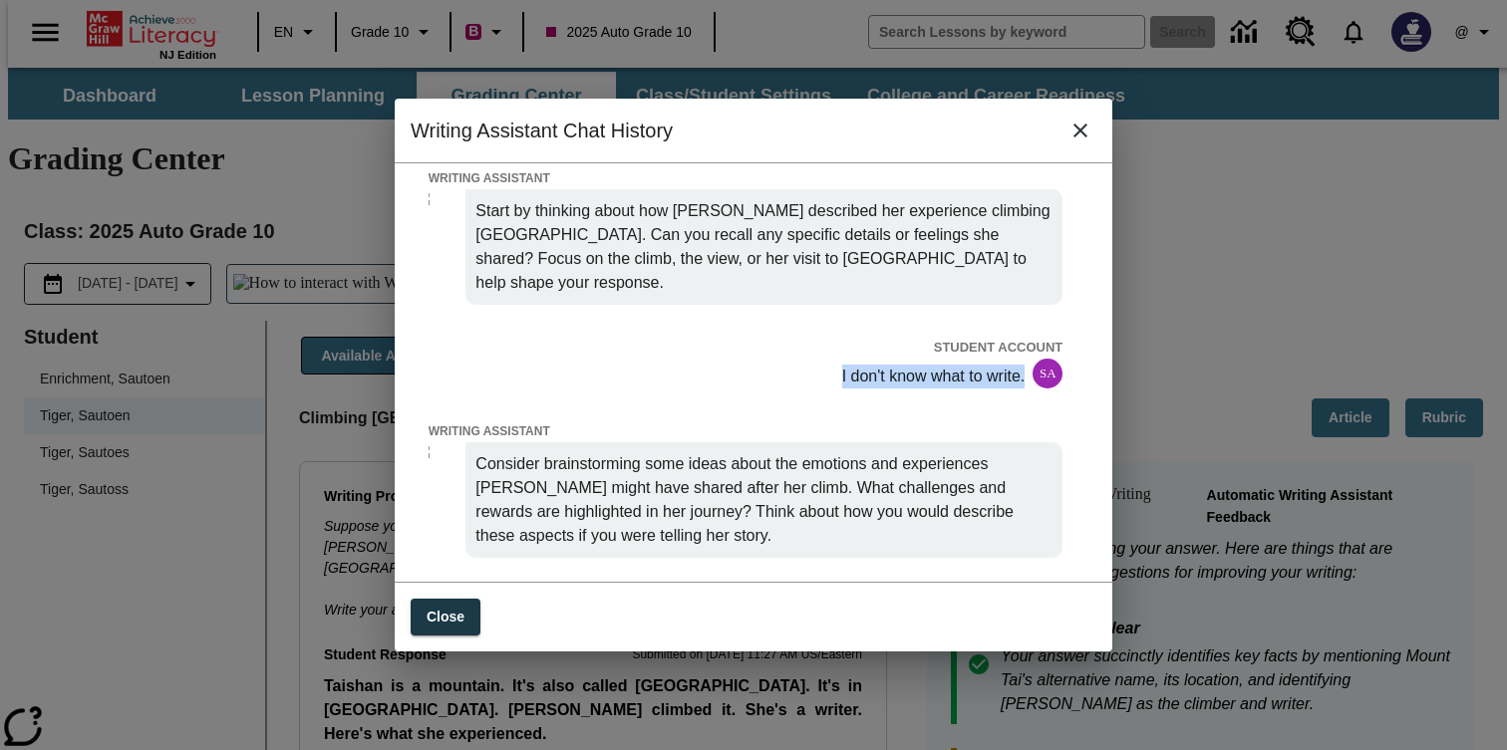
drag, startPoint x: 819, startPoint y: 383, endPoint x: 1016, endPoint y: 385, distance: 197.3
click at [1016, 385] on div "I don't know what to write. SA" at bounding box center [745, 374] width 635 height 30
copy p "I don't know what to write."
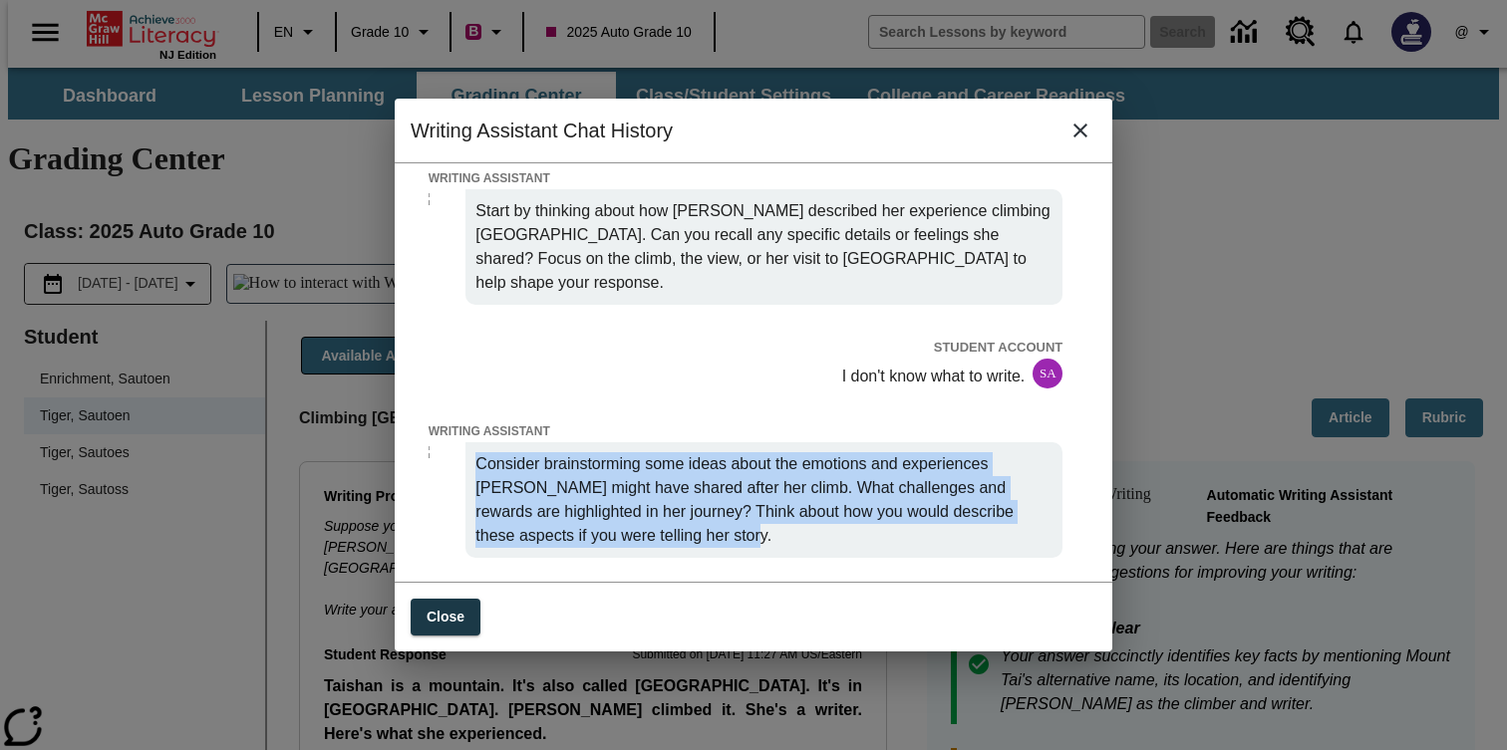
drag, startPoint x: 481, startPoint y: 473, endPoint x: 898, endPoint y: 557, distance: 424.8
click at [898, 548] on p "Consider brainstorming some ideas about the emotions and experiences Louise Wat…" at bounding box center [763, 500] width 577 height 96
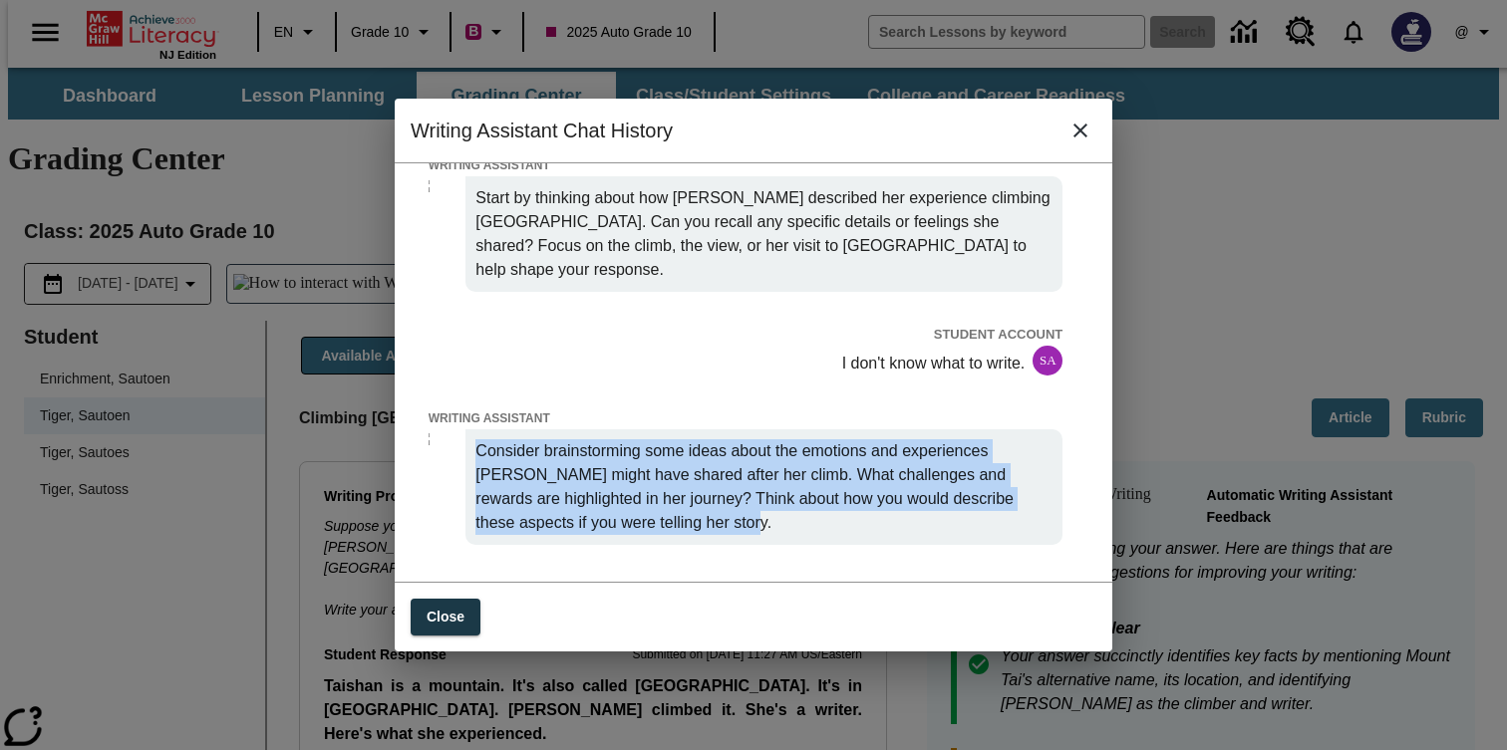
copy p "Consider brainstorming some ideas about the emotions and experiences Louise Wat…"
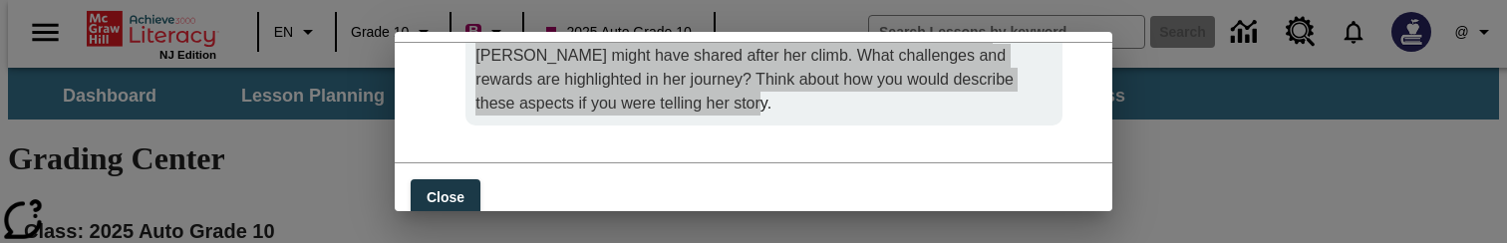
scroll to position [0, 0]
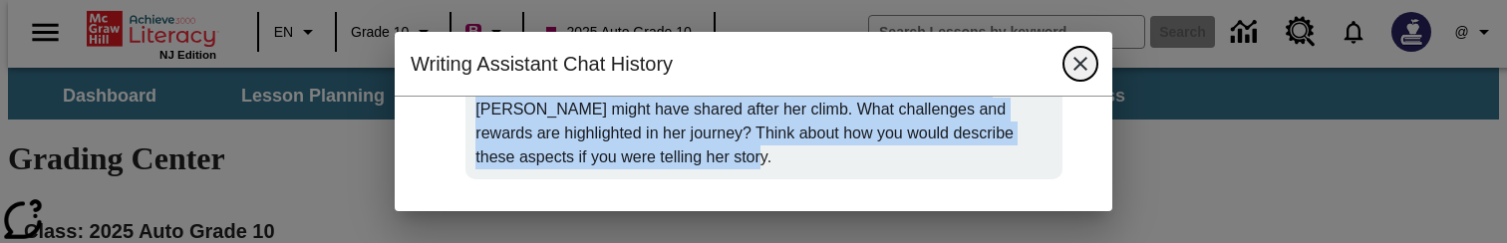
click at [1088, 53] on icon "close" at bounding box center [1080, 64] width 24 height 24
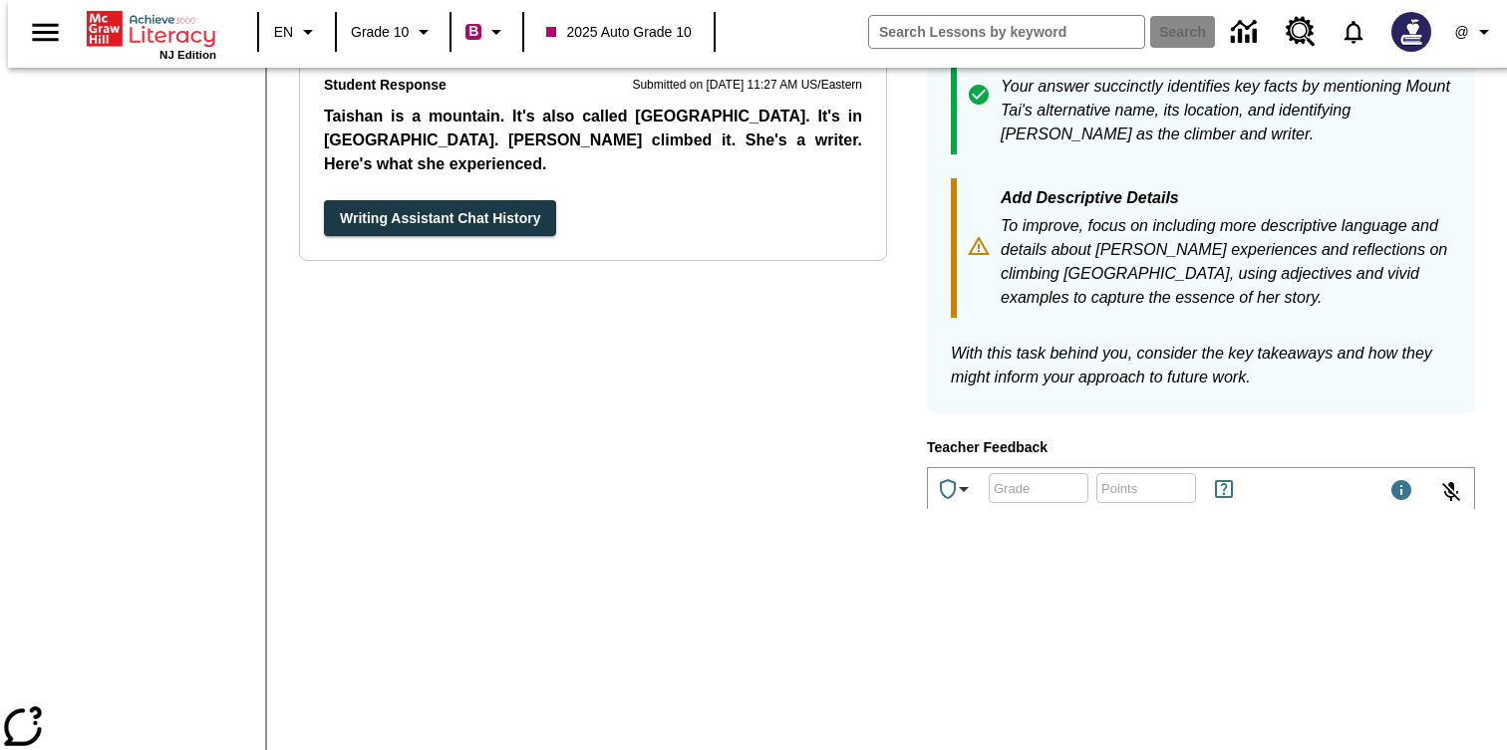
scroll to position [718, 0]
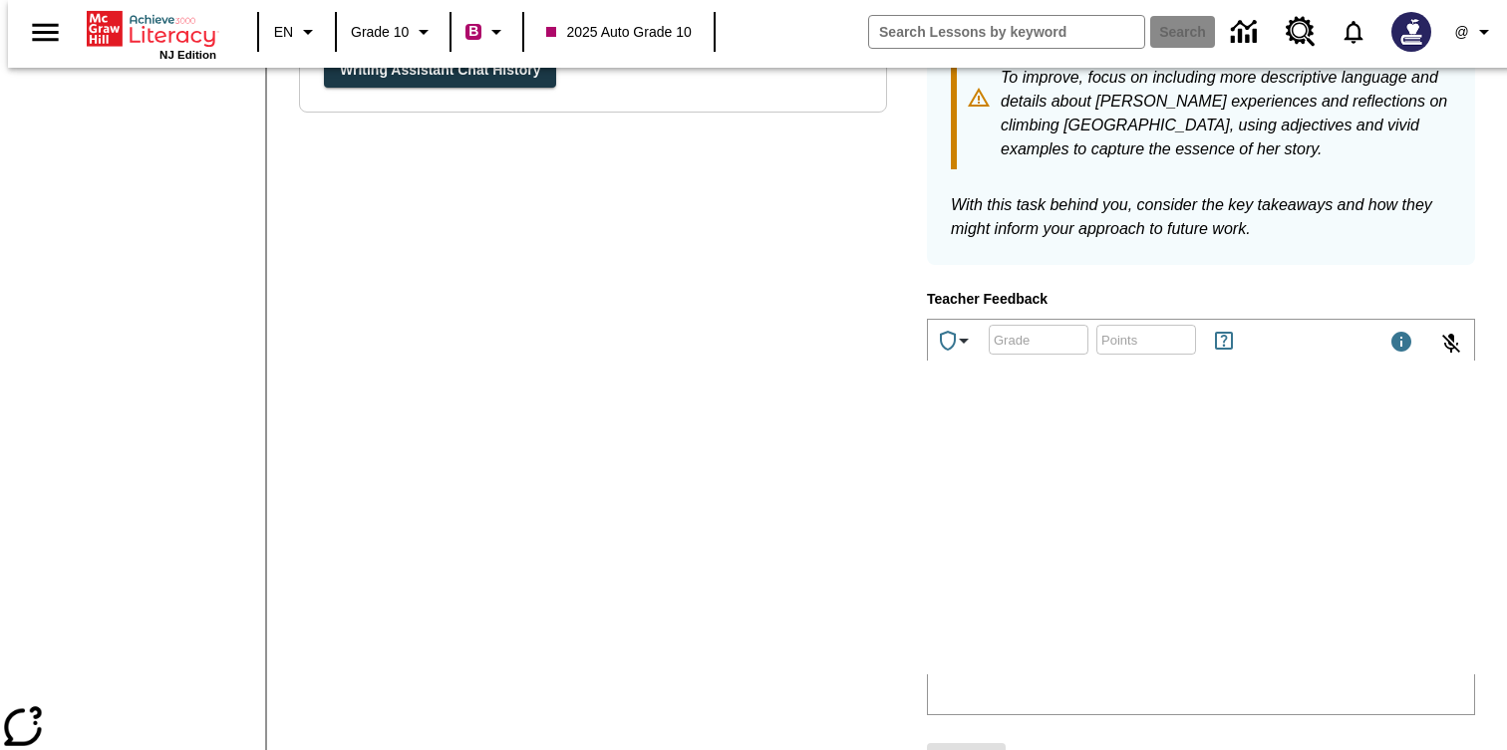
click at [1082, 570] on html at bounding box center [1077, 545] width 299 height 50
click at [986, 552] on p "Test" at bounding box center [1077, 545] width 283 height 18
click at [720, 368] on div "Writing Prompt Suppose you were writing a story for your school newspaper. The …" at bounding box center [593, 273] width 588 height 1061
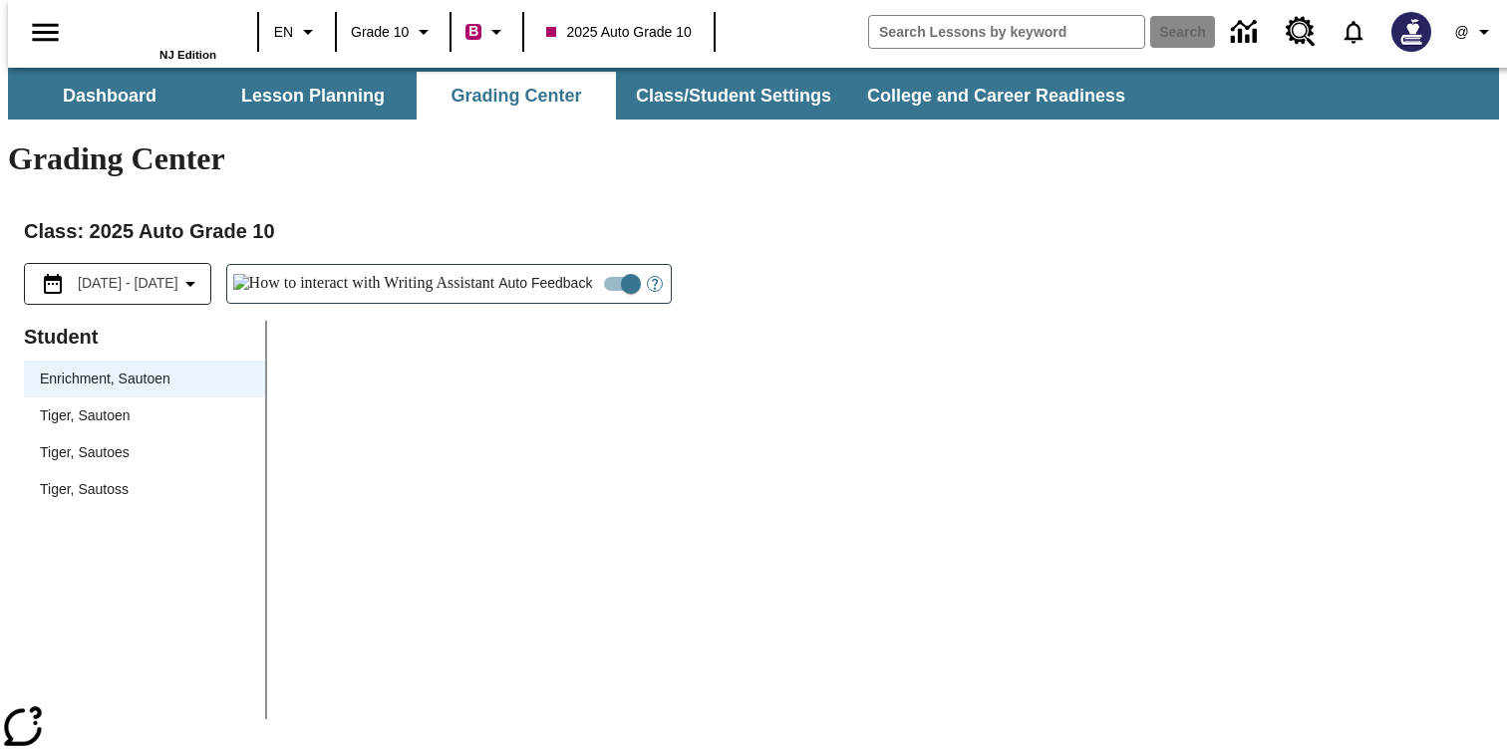
scroll to position [54, 0]
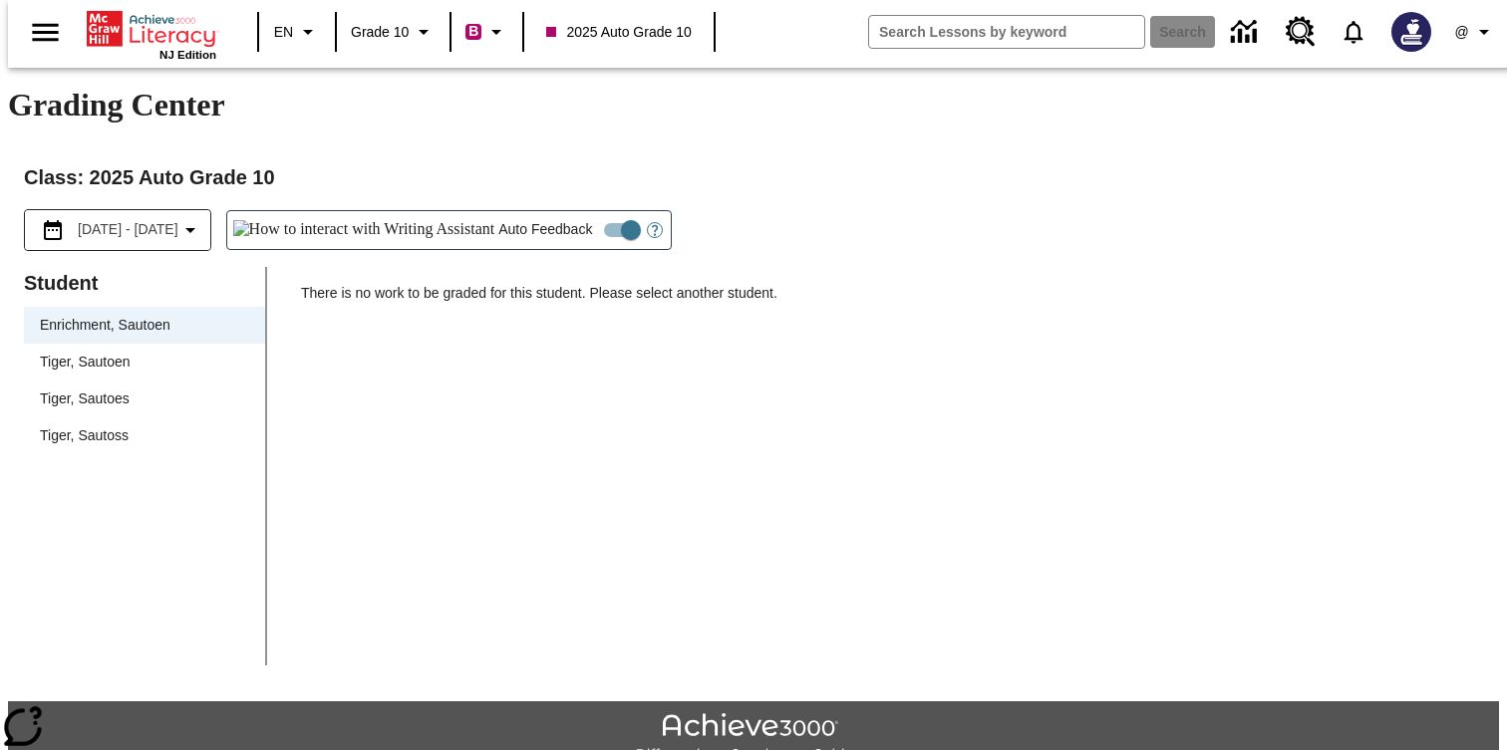
click at [130, 352] on span "Tiger, Sautoen" at bounding box center [144, 362] width 209 height 21
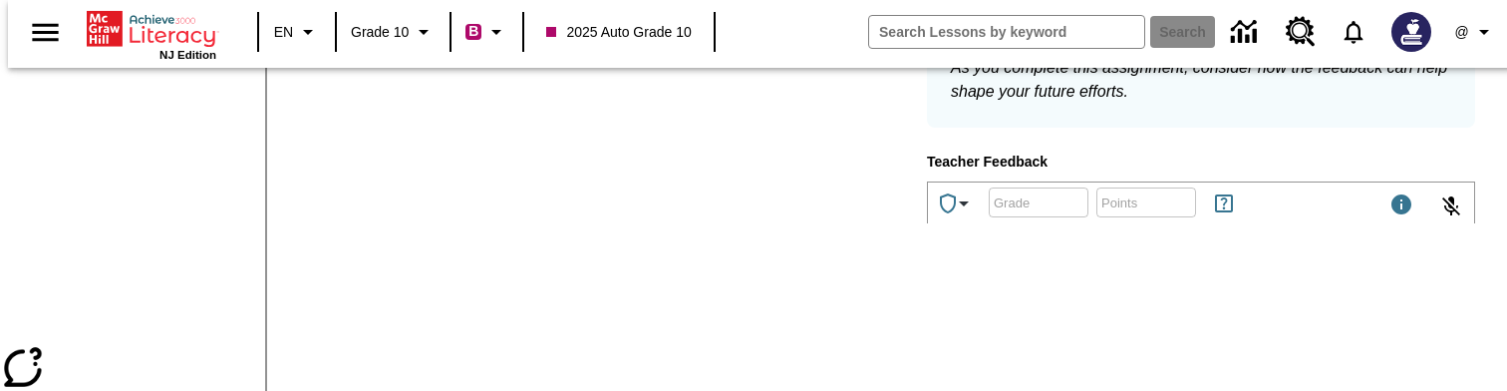
scroll to position [1054, 0]
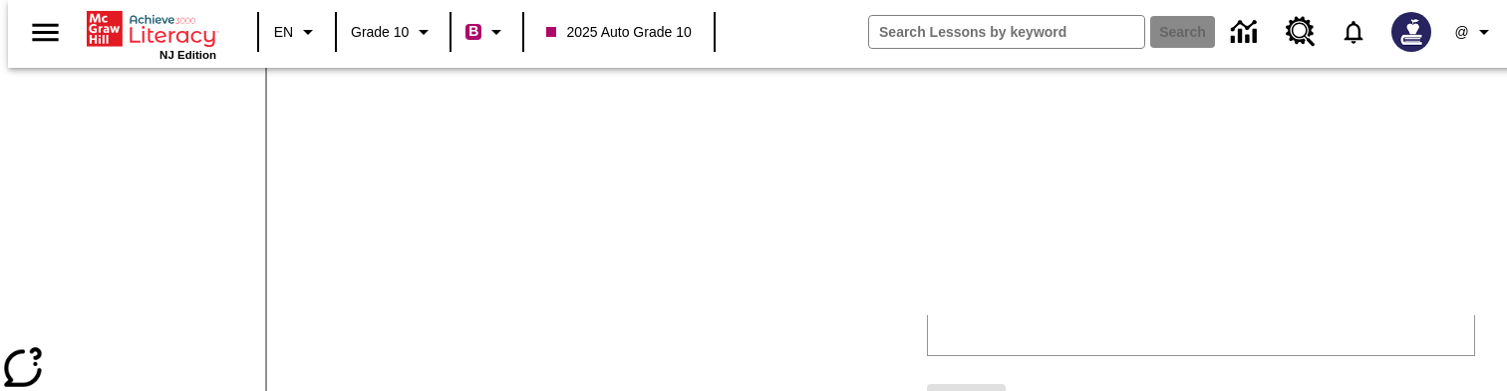
click at [1046, 210] on html at bounding box center [1077, 185] width 299 height 50
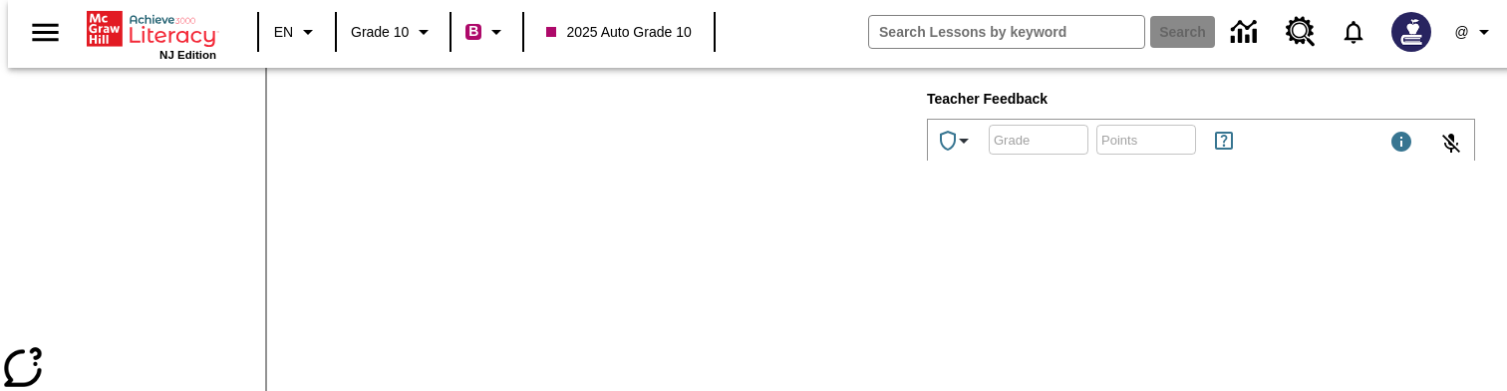
scroll to position [897, 0]
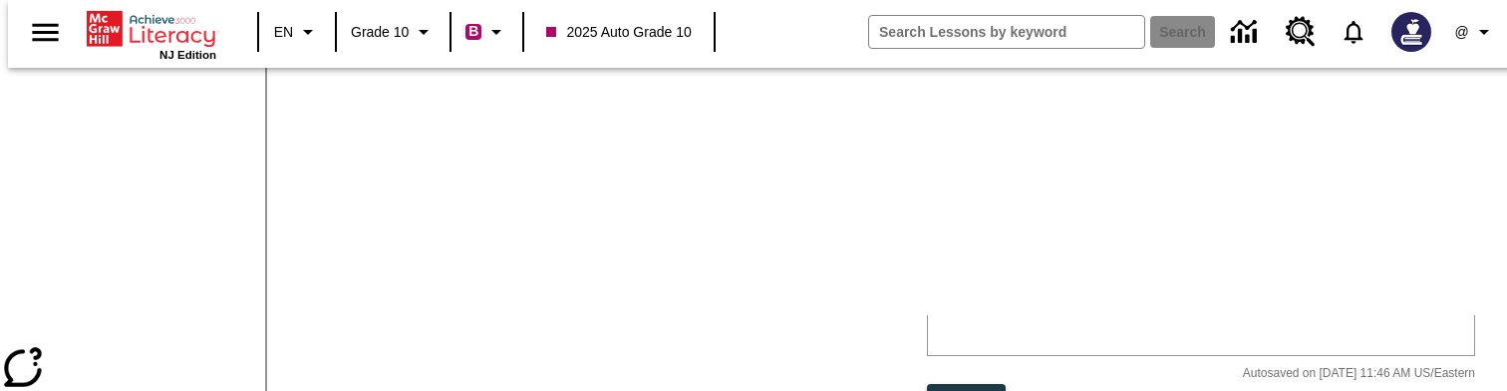
click at [1019, 364] on div "Autosaved on [DATE] 11:46 AM US/Eastern" at bounding box center [1181, 374] width 588 height 20
click at [996, 210] on html "sd" at bounding box center [1077, 185] width 299 height 50
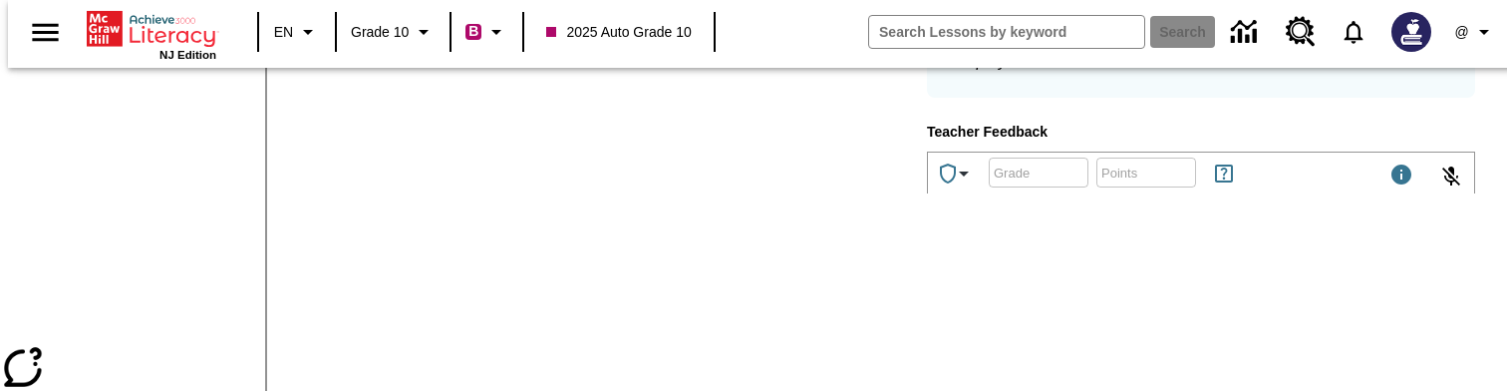
scroll to position [850, 0]
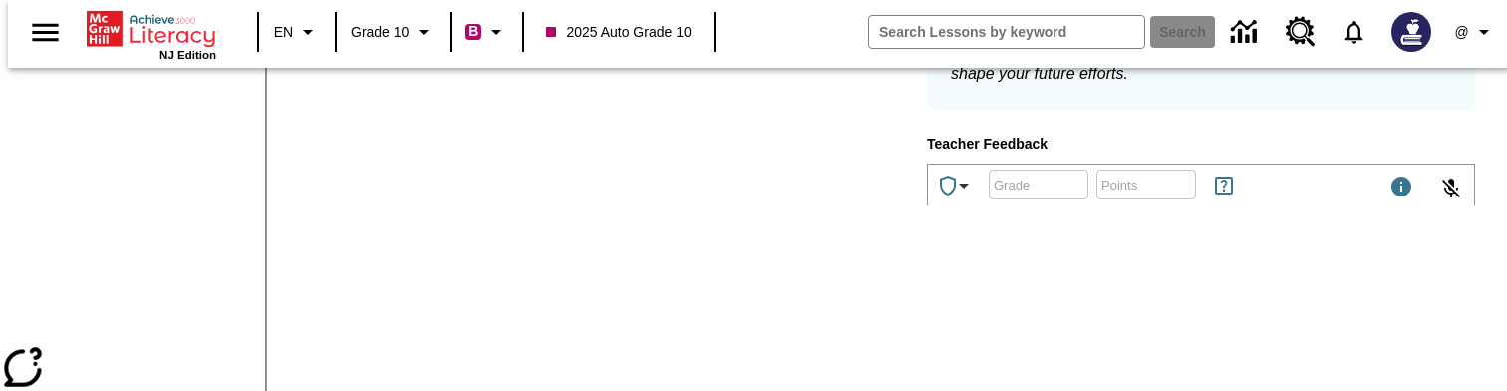
click at [823, 230] on div "Writing Prompt Write a short biography of [PERSON_NAME]. Use information that y…" at bounding box center [593, 129] width 588 height 1037
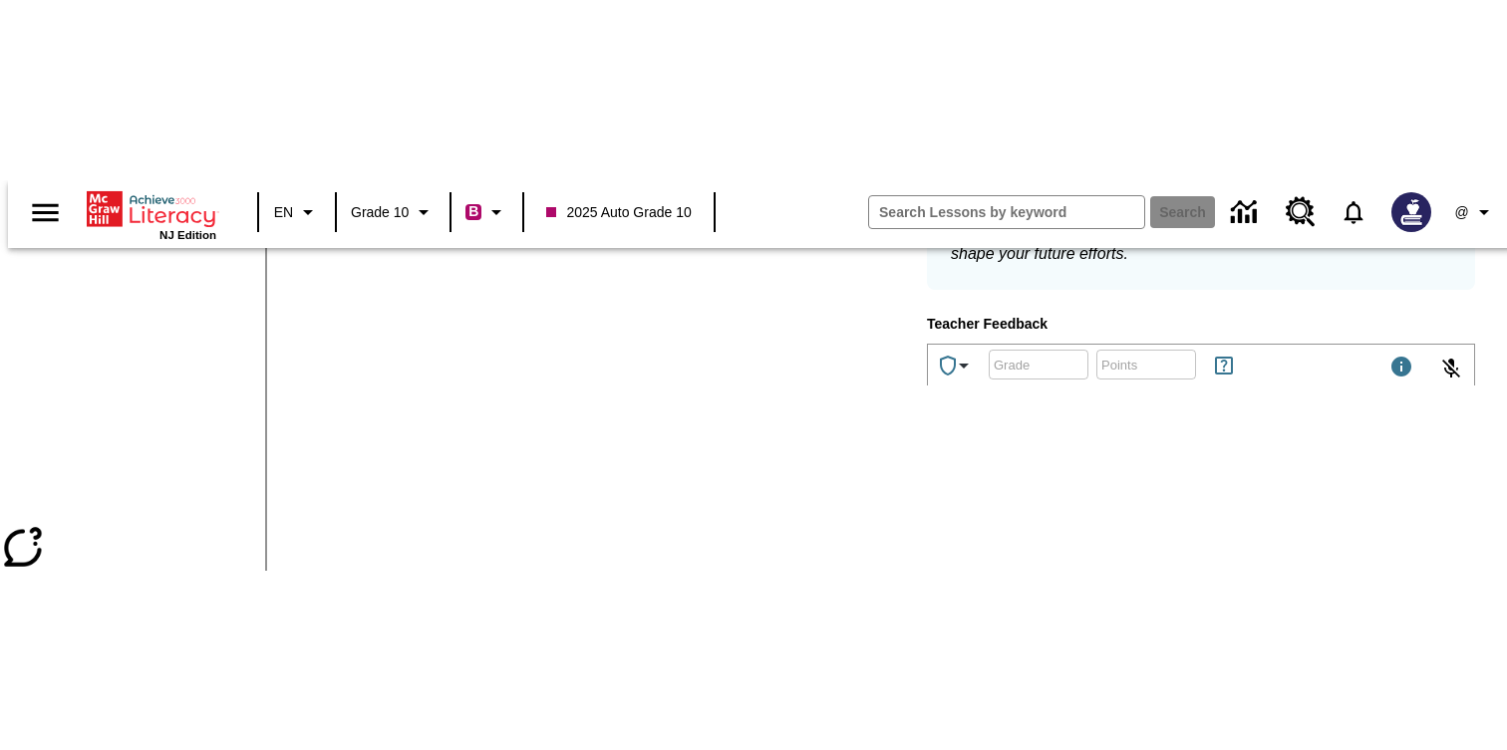
scroll to position [9, 0]
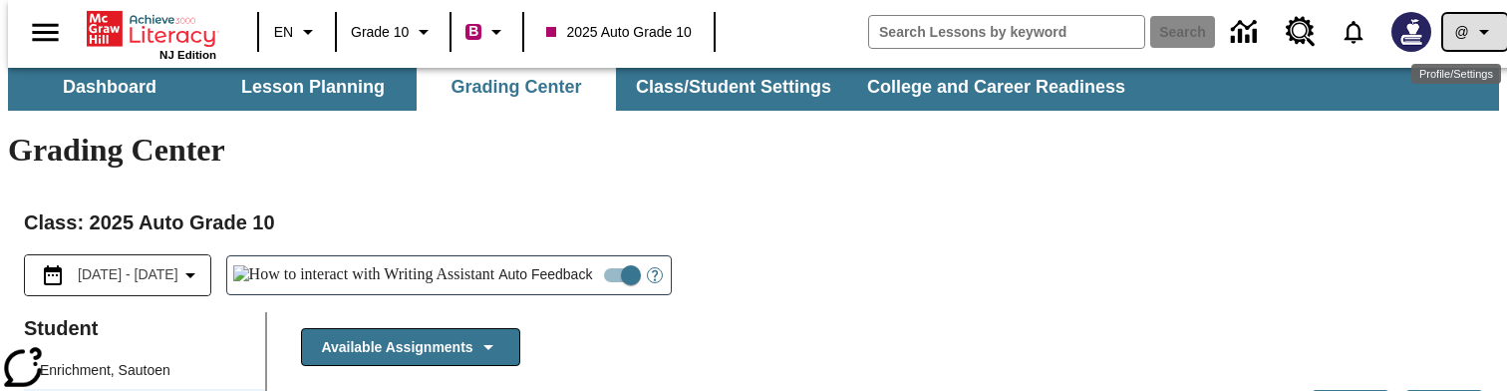
click at [1458, 33] on span "@" at bounding box center [1461, 32] width 14 height 21
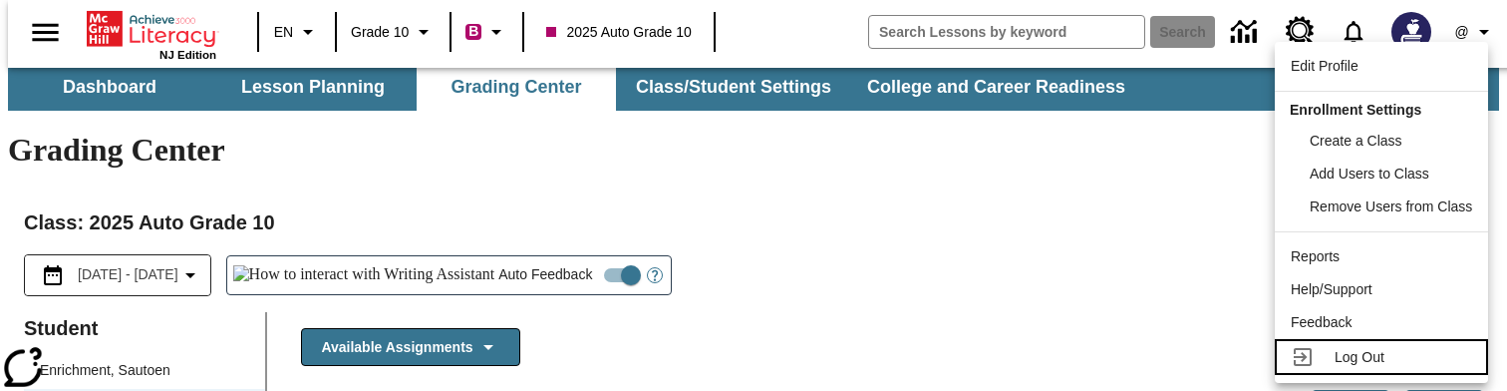
click at [1367, 355] on span "Log Out" at bounding box center [1359, 357] width 50 height 16
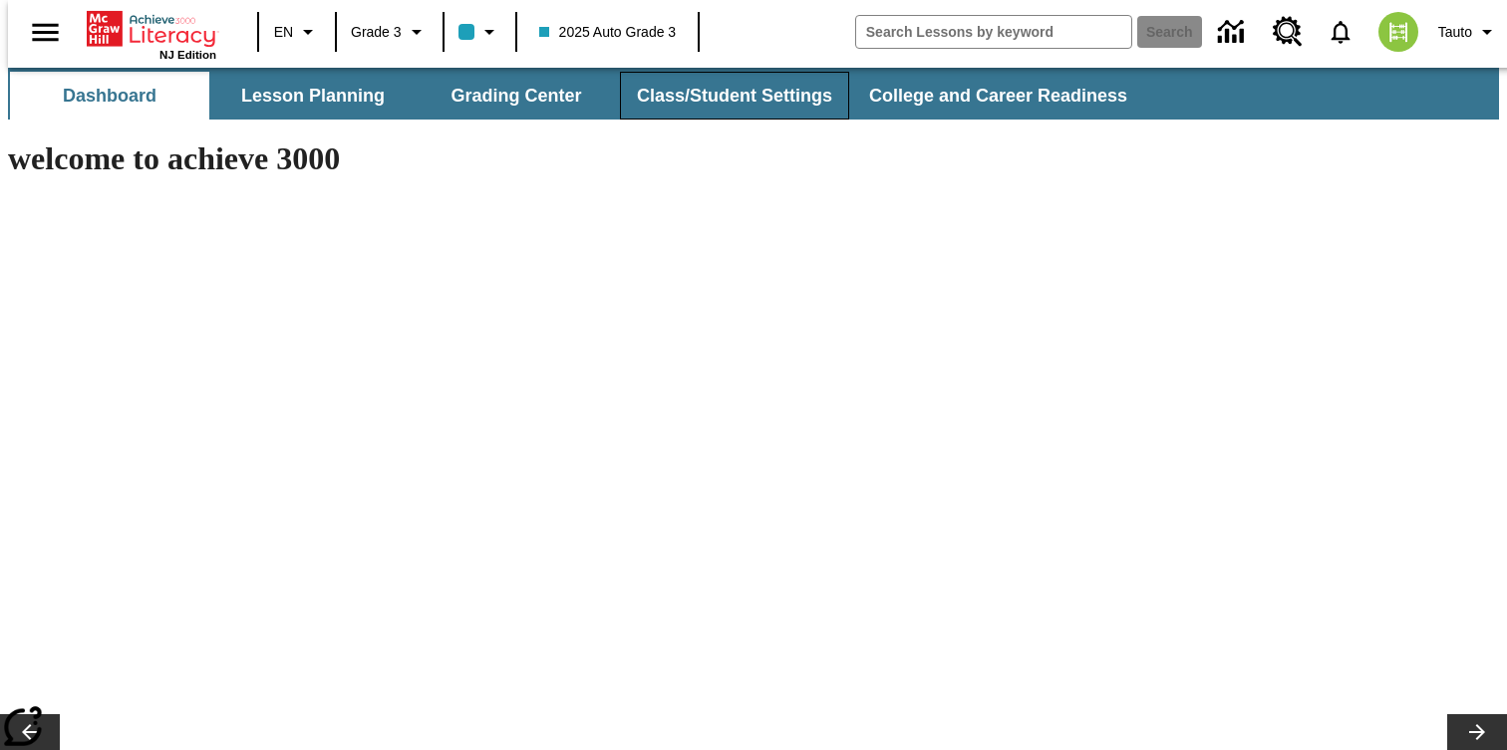
click at [688, 99] on button "Class/Student Settings" at bounding box center [734, 96] width 229 height 48
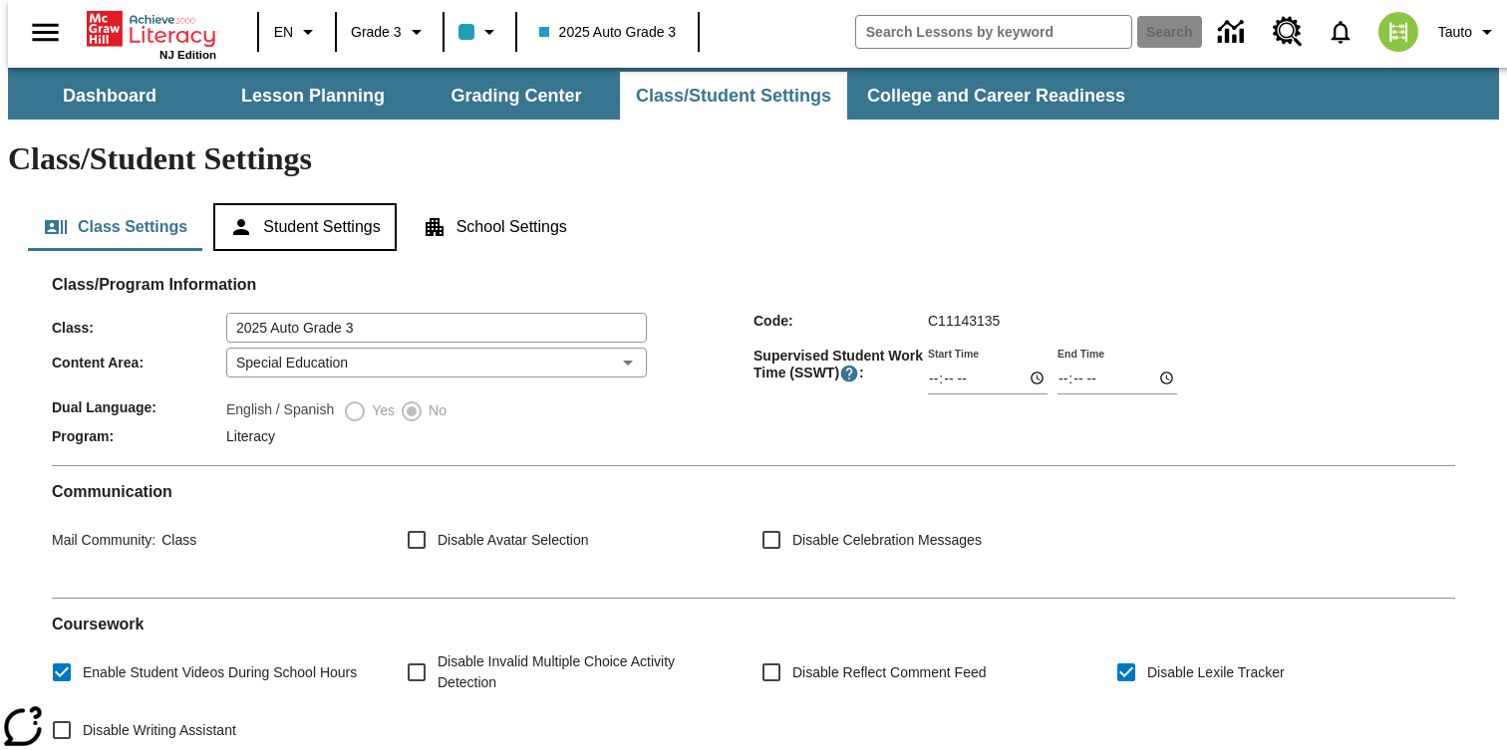
click at [364, 203] on button "Student Settings" at bounding box center [304, 227] width 182 height 48
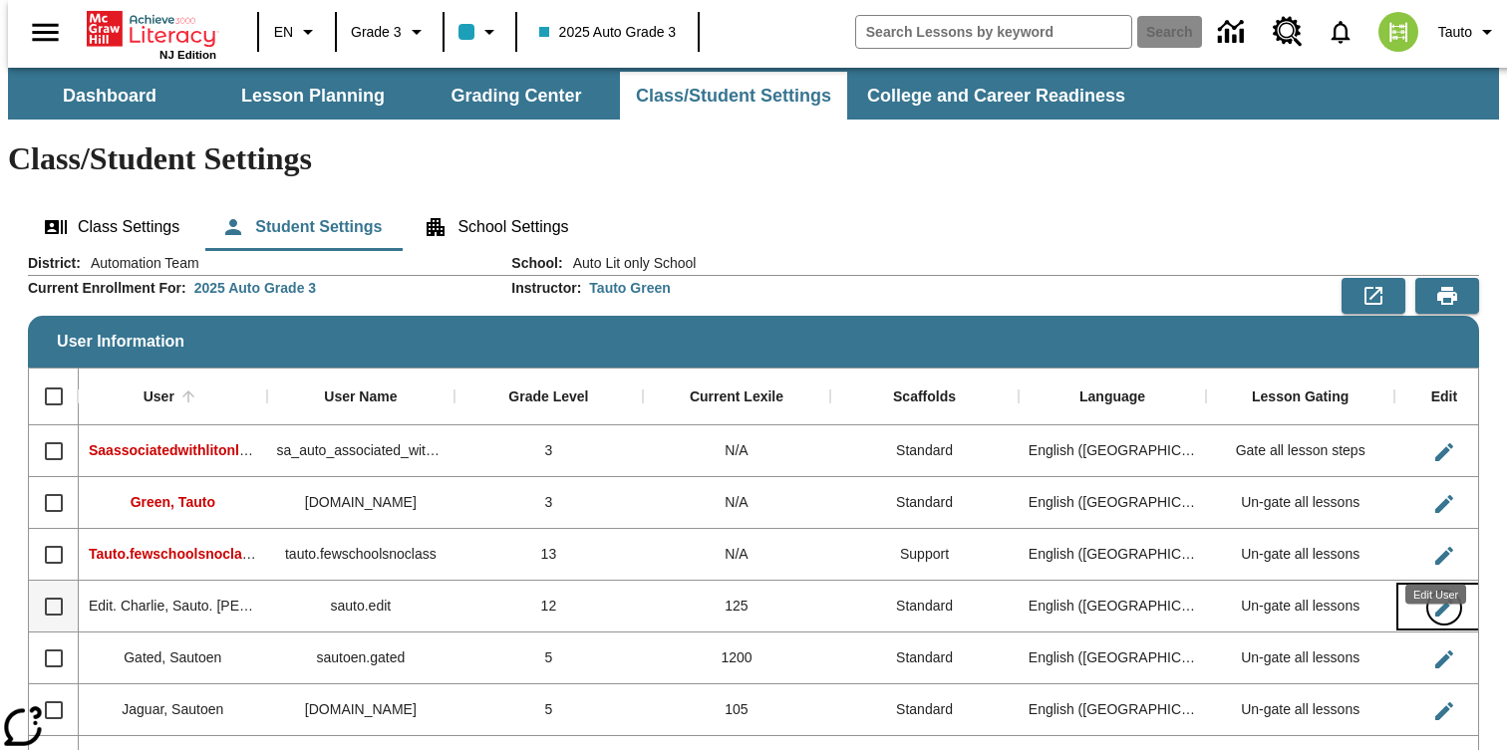
click at [1440, 596] on icon "Edit User" at bounding box center [1444, 608] width 24 height 24
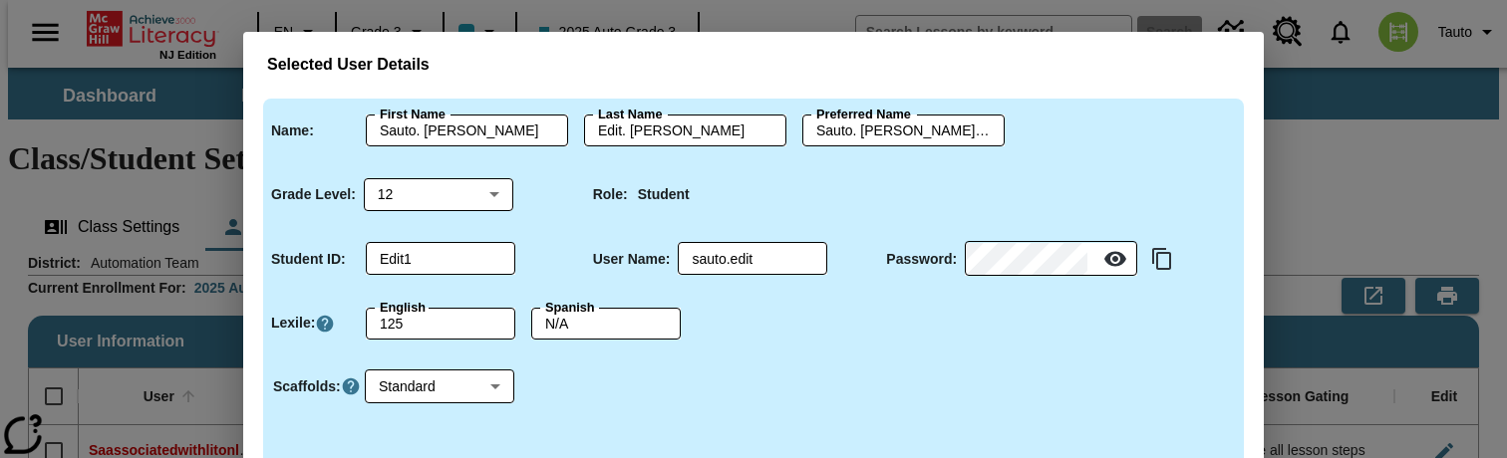
click at [1342, 252] on div "Selected User Details Name : First Name Sauto. Charlie First Name Last Name Edi…" at bounding box center [753, 229] width 1507 height 458
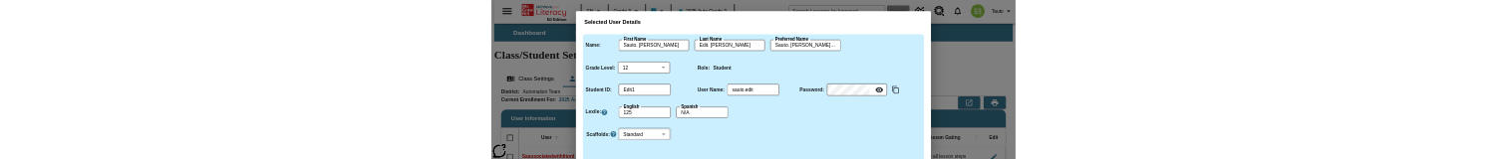
scroll to position [321, 0]
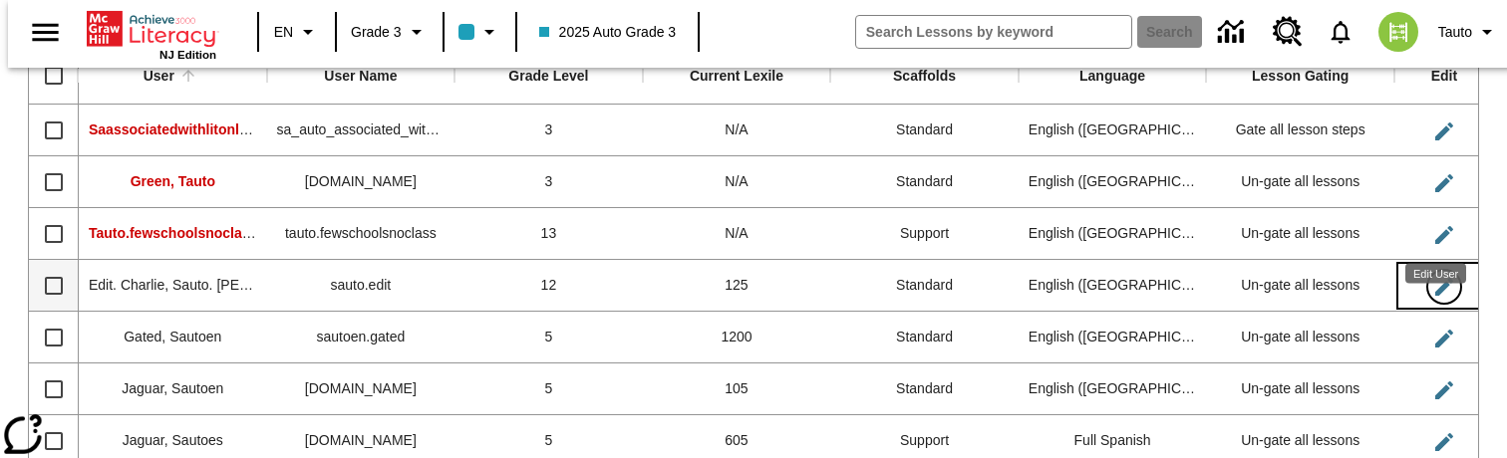
click at [1434, 275] on icon "Edit User" at bounding box center [1444, 287] width 24 height 24
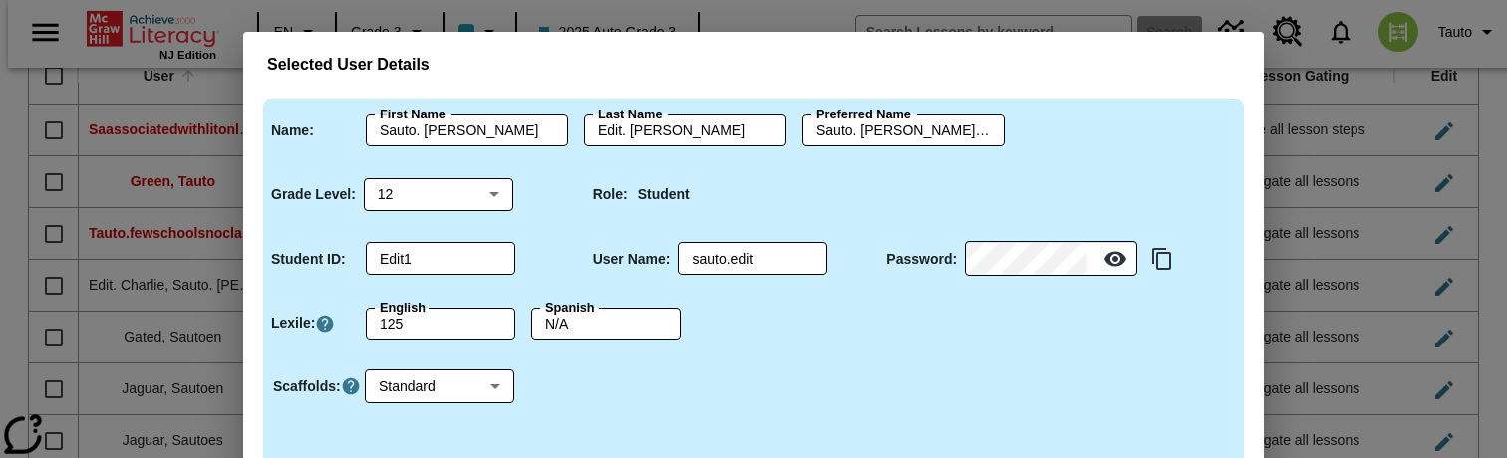
click at [1404, 246] on div "Selected User Details Name : First Name Sauto. Charlie First Name Last Name Edi…" at bounding box center [753, 229] width 1507 height 458
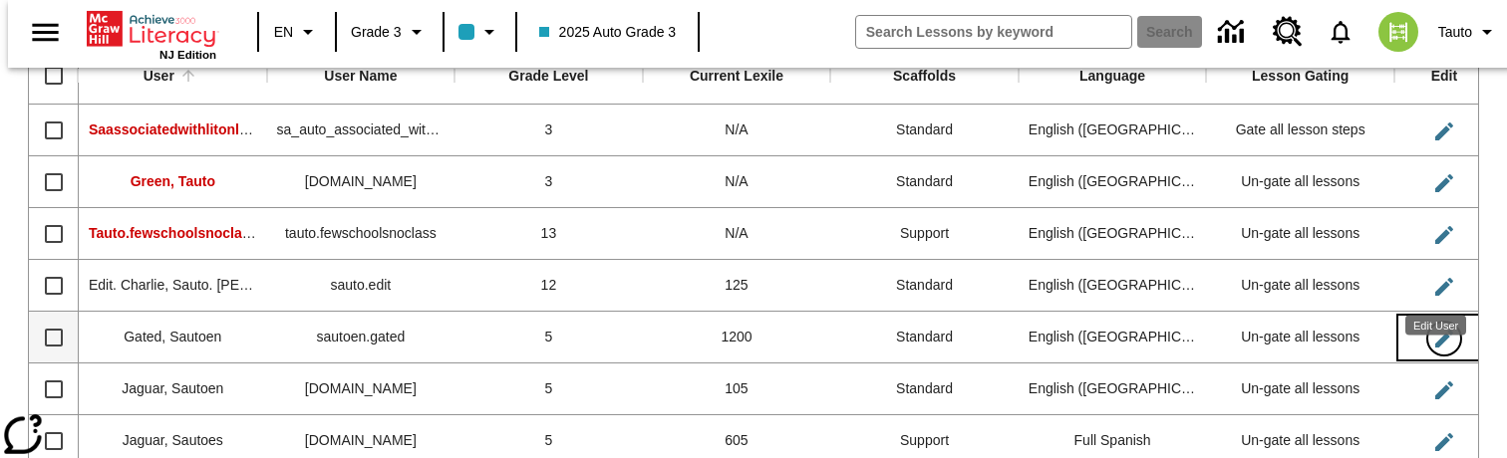
click at [1438, 327] on icon "Edit User" at bounding box center [1444, 339] width 24 height 24
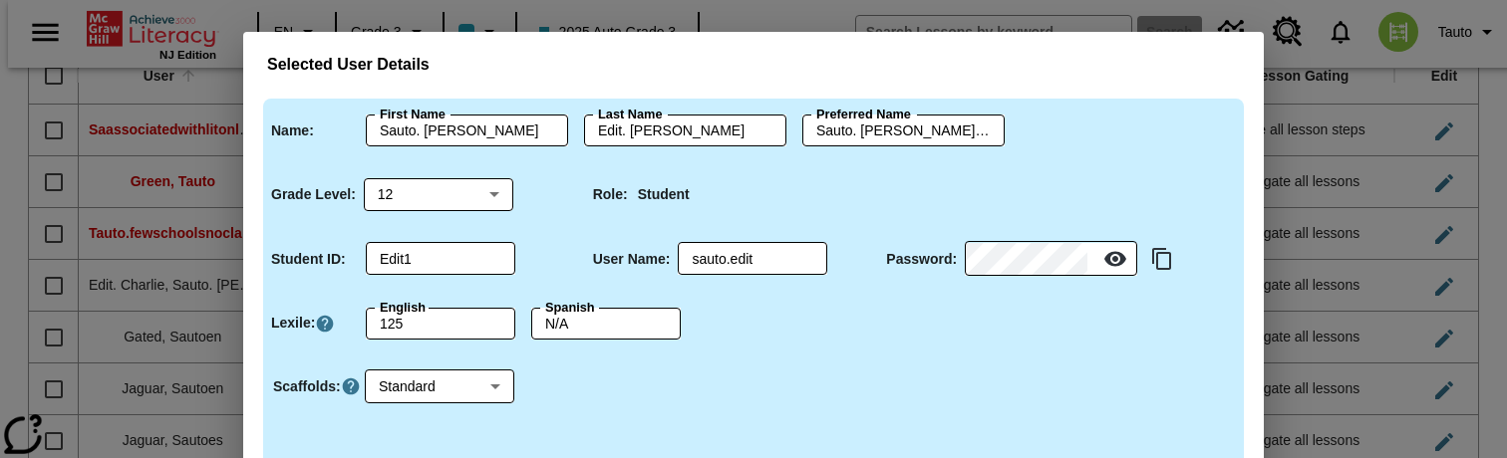
click at [1343, 210] on div "Selected User Details Name : First Name Sauto. Charlie First Name Last Name Edi…" at bounding box center [753, 229] width 1507 height 458
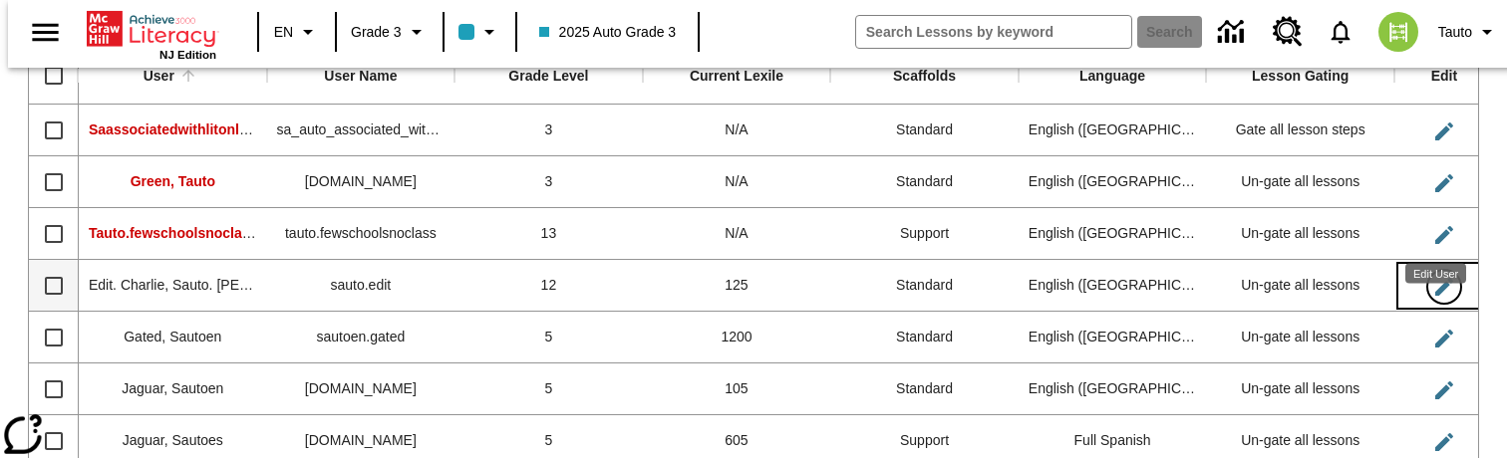
click at [1439, 275] on icon "Edit User" at bounding box center [1444, 287] width 24 height 24
